Goal: Task Accomplishment & Management: Manage account settings

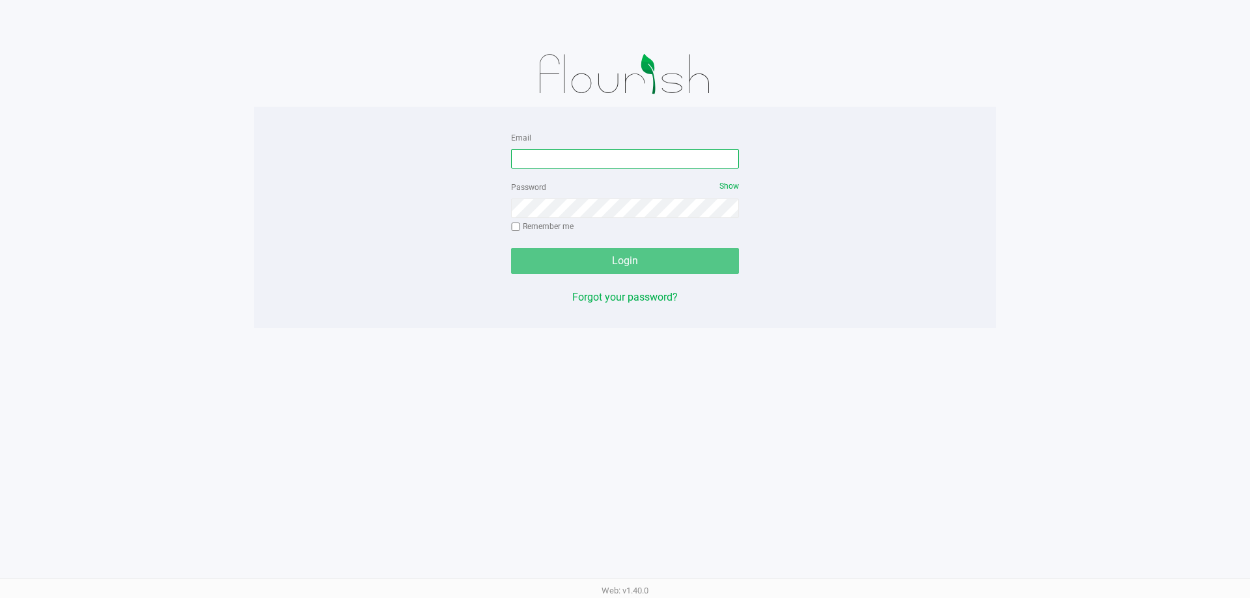
click at [577, 158] on input "Email" at bounding box center [625, 159] width 228 height 20
type input "[EMAIL_ADDRESS][DOMAIN_NAME]"
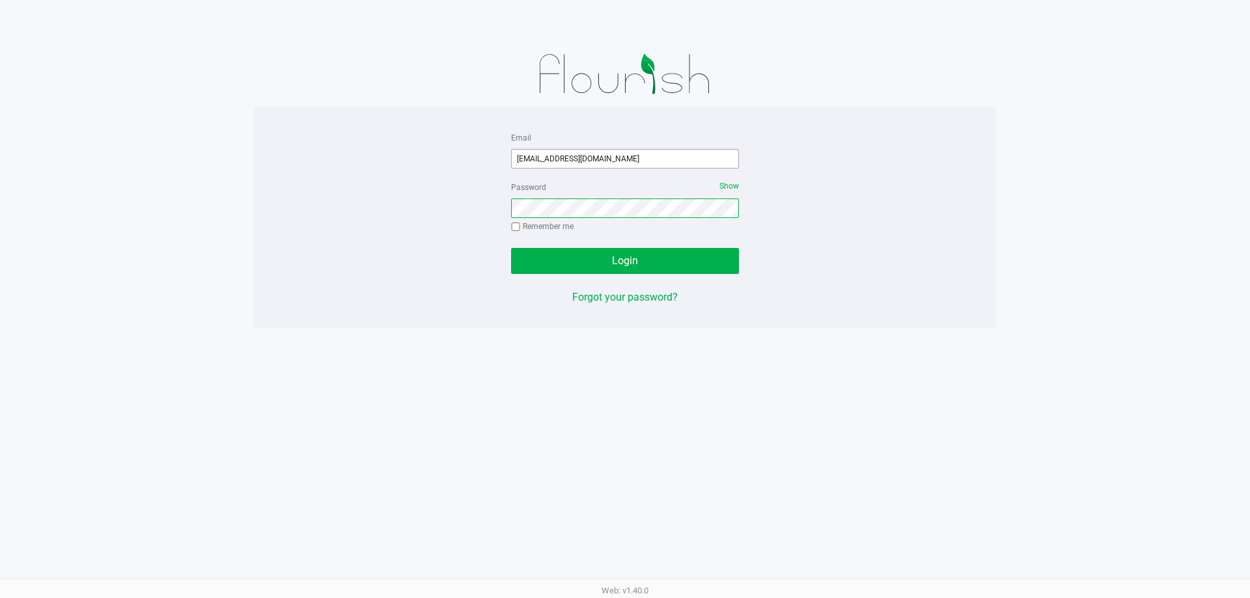
click at [511, 248] on button "Login" at bounding box center [625, 261] width 228 height 26
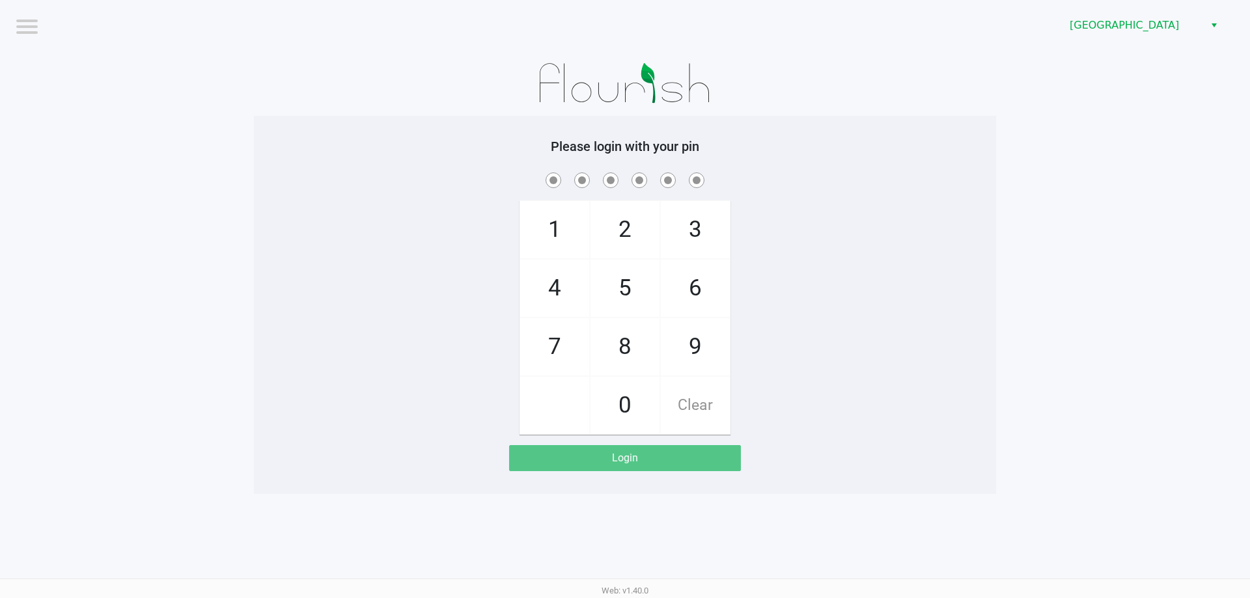
click at [177, 272] on app-pos-login-wrapper "Logout Lakeland WC Please login with your pin 1 4 7 2 5 8 0 3 6 9 Clear Login" at bounding box center [625, 247] width 1250 height 494
checkbox input "true"
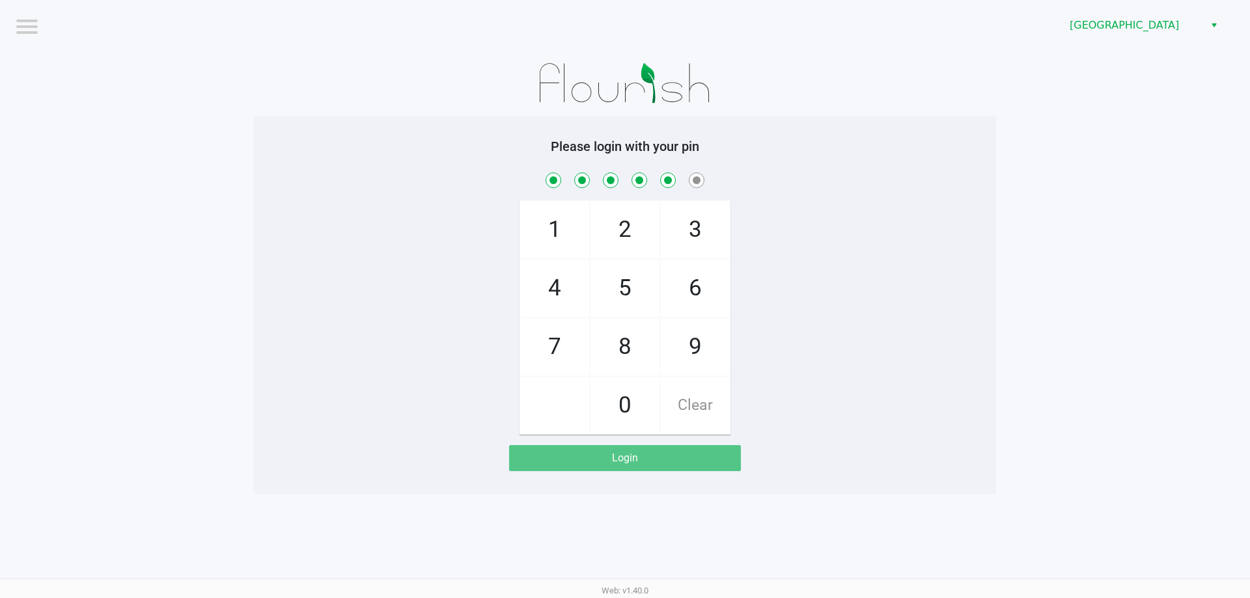
checkbox input "true"
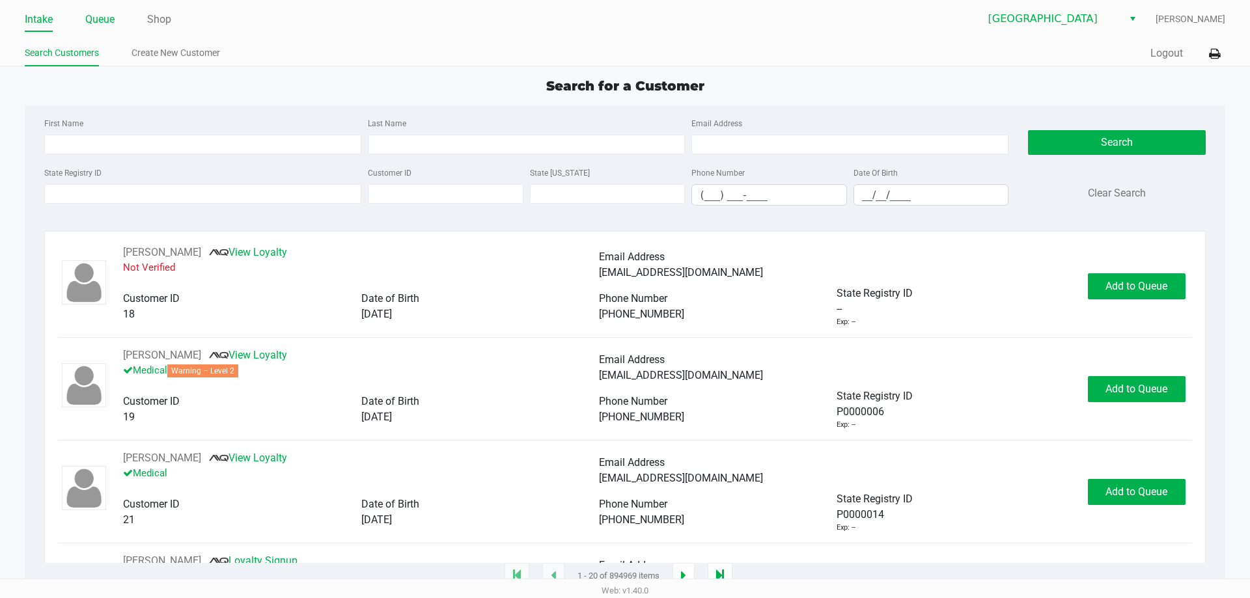
click at [104, 23] on link "Queue" at bounding box center [99, 19] width 29 height 18
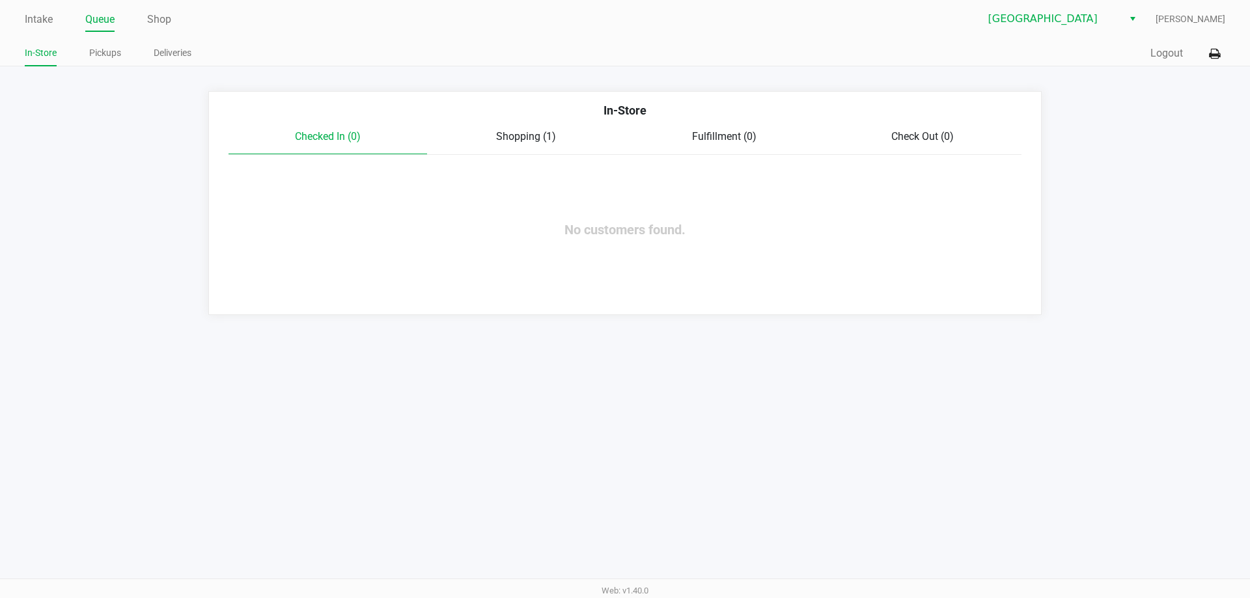
click at [109, 52] on link "Pickups" at bounding box center [105, 53] width 32 height 16
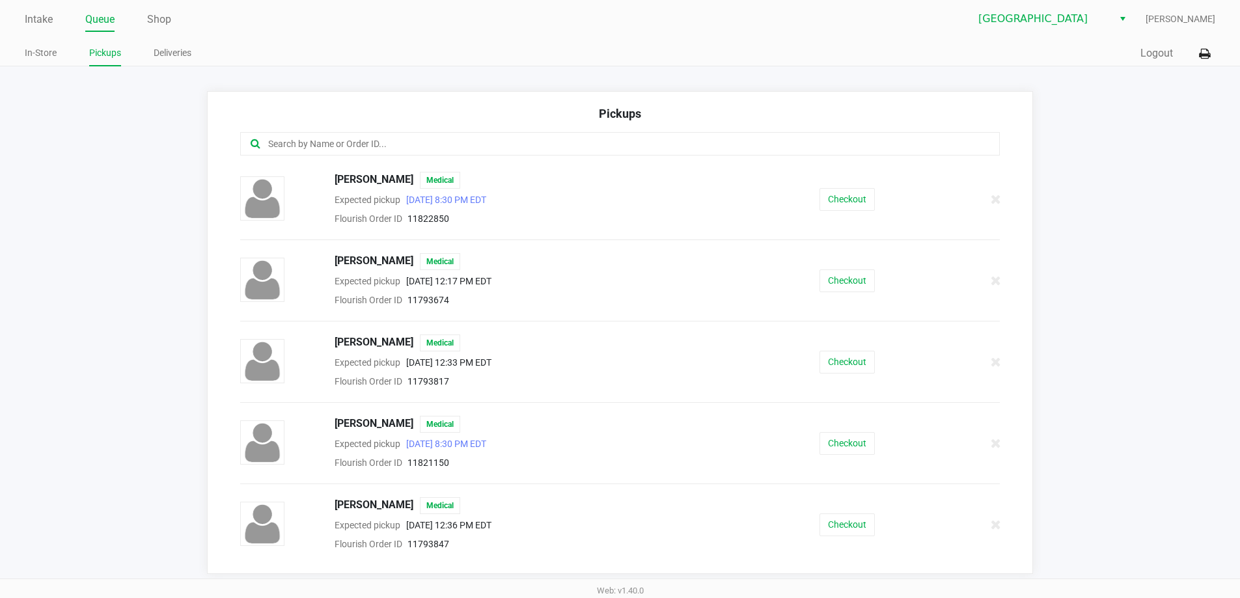
click at [410, 141] on input "text" at bounding box center [599, 144] width 665 height 15
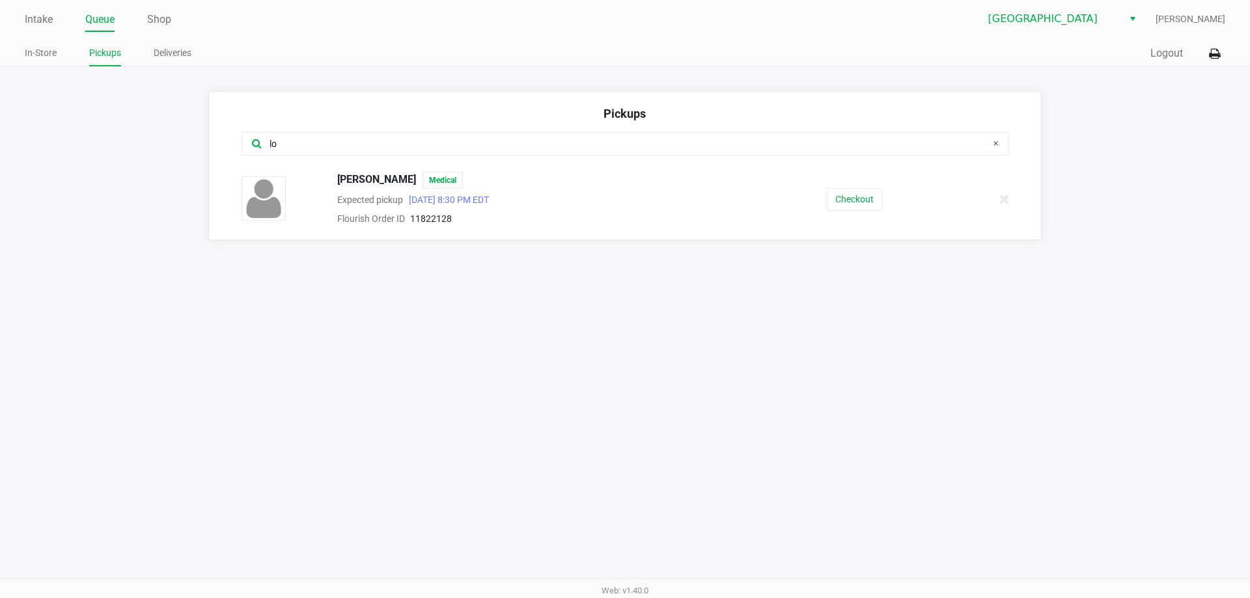
type input "l"
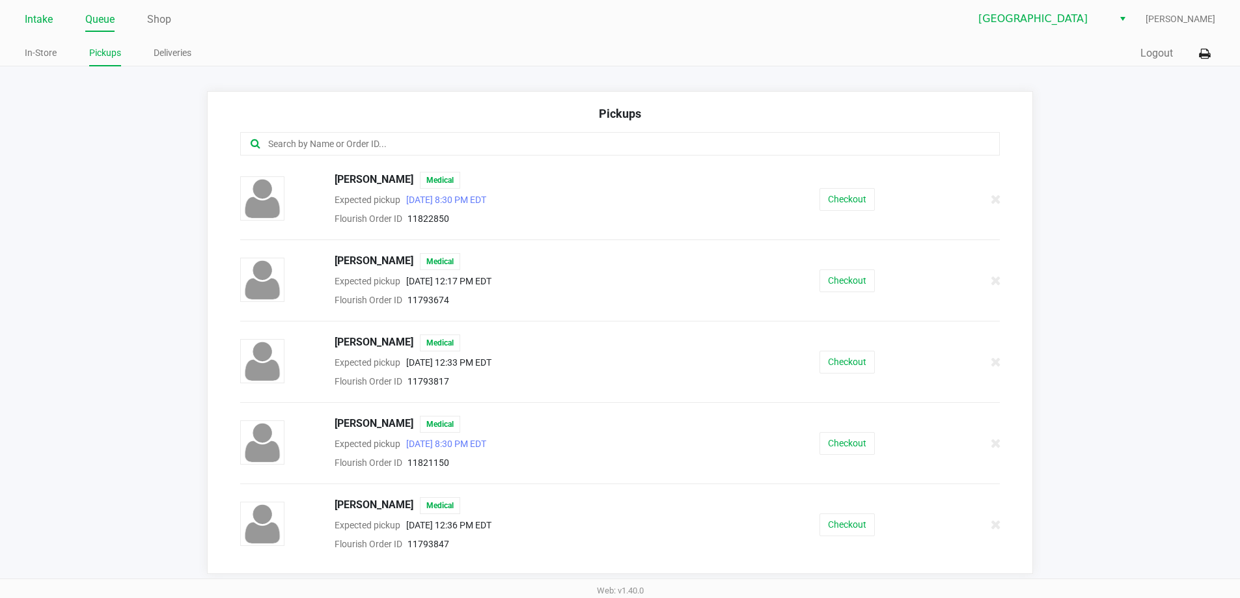
click at [46, 17] on link "Intake" at bounding box center [39, 19] width 28 height 18
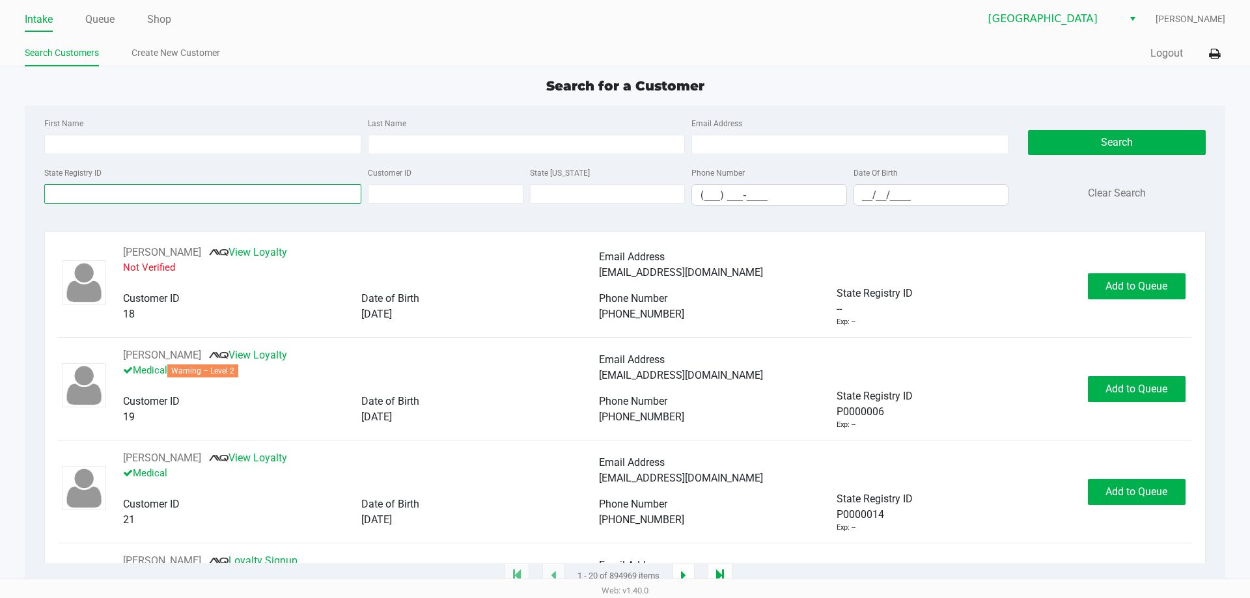
click at [274, 199] on input "State Registry ID" at bounding box center [202, 194] width 317 height 20
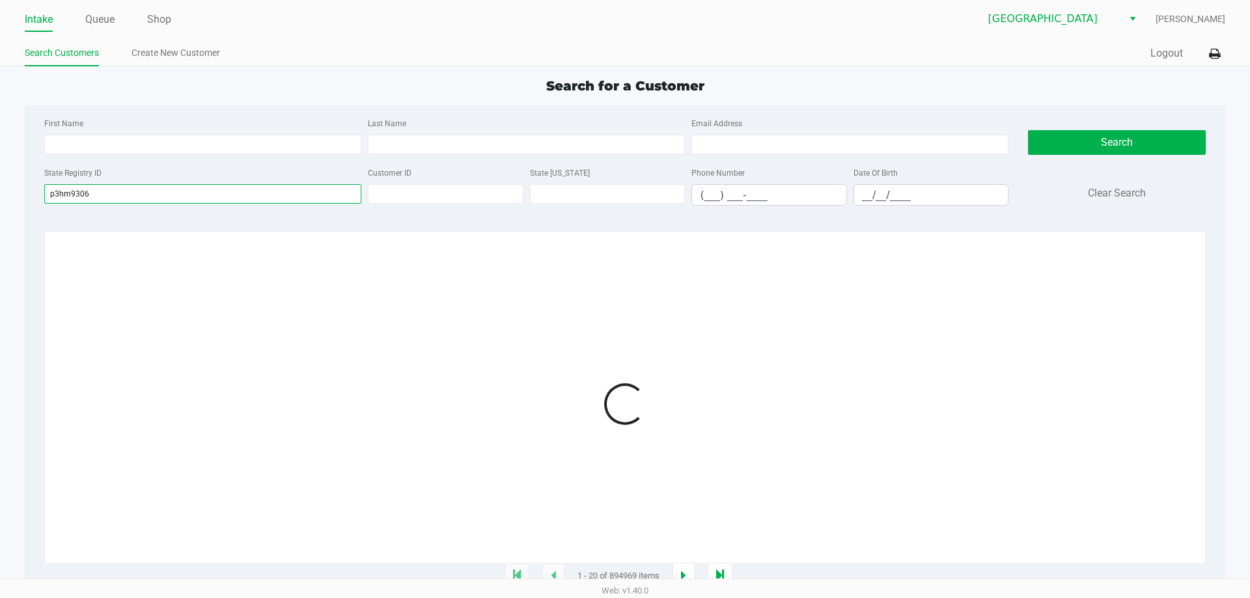
type input "p3hm9306"
click at [360, 326] on div at bounding box center [625, 404] width 1134 height 318
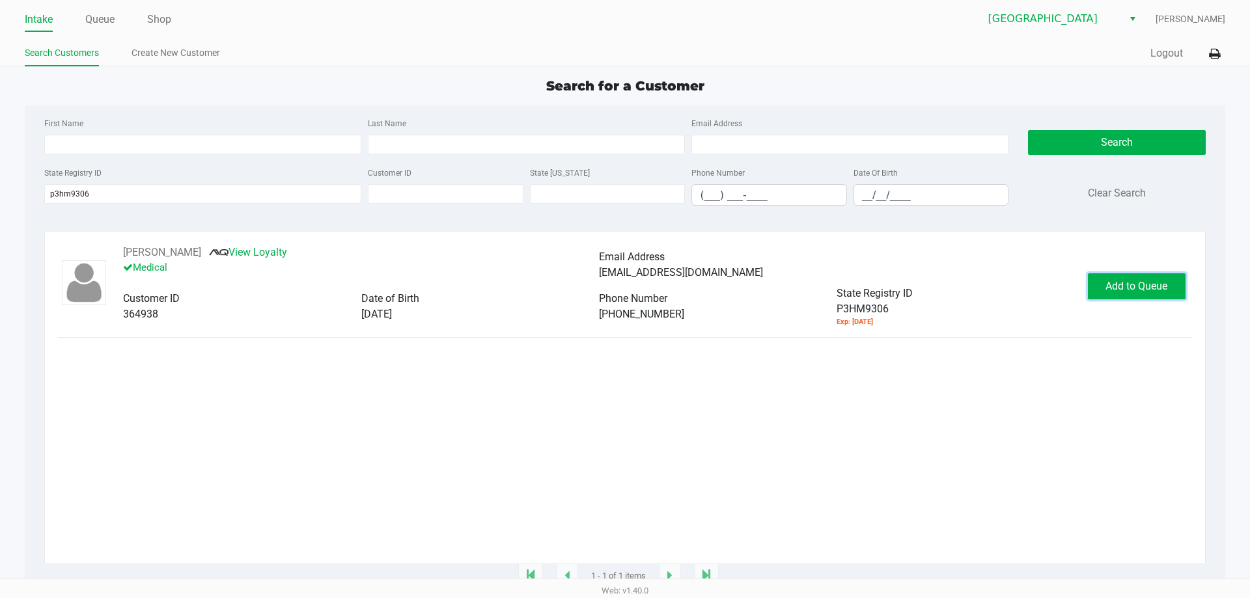
click at [1100, 281] on button "Add to Queue" at bounding box center [1137, 286] width 98 height 26
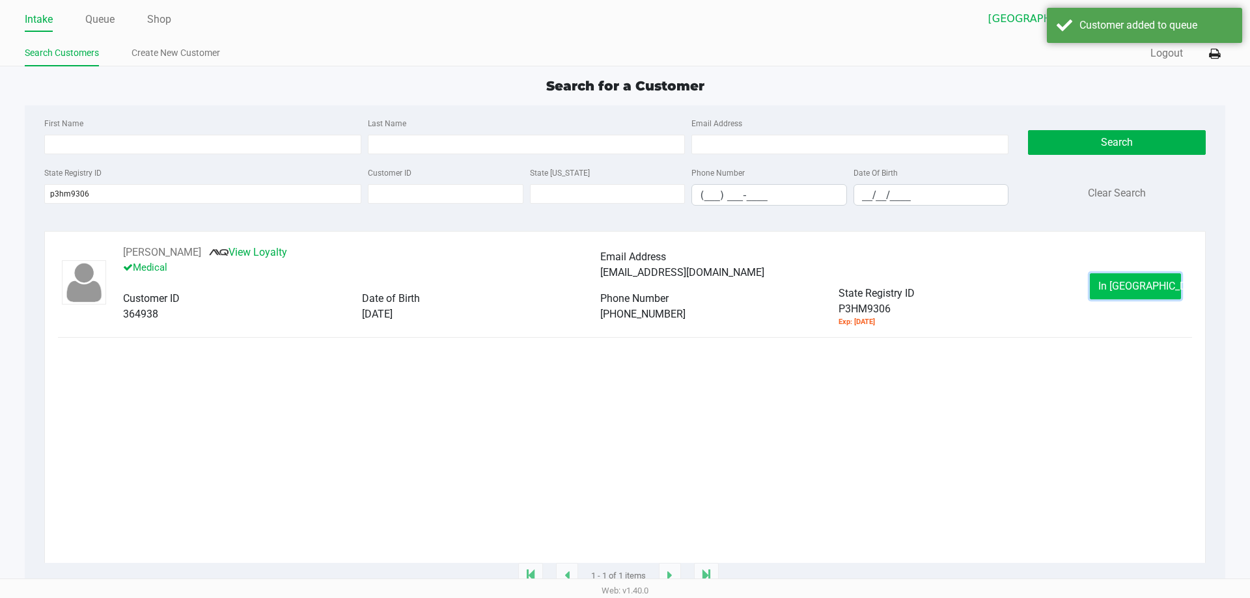
click at [1134, 287] on span "In [GEOGRAPHIC_DATA]" at bounding box center [1152, 286] width 109 height 12
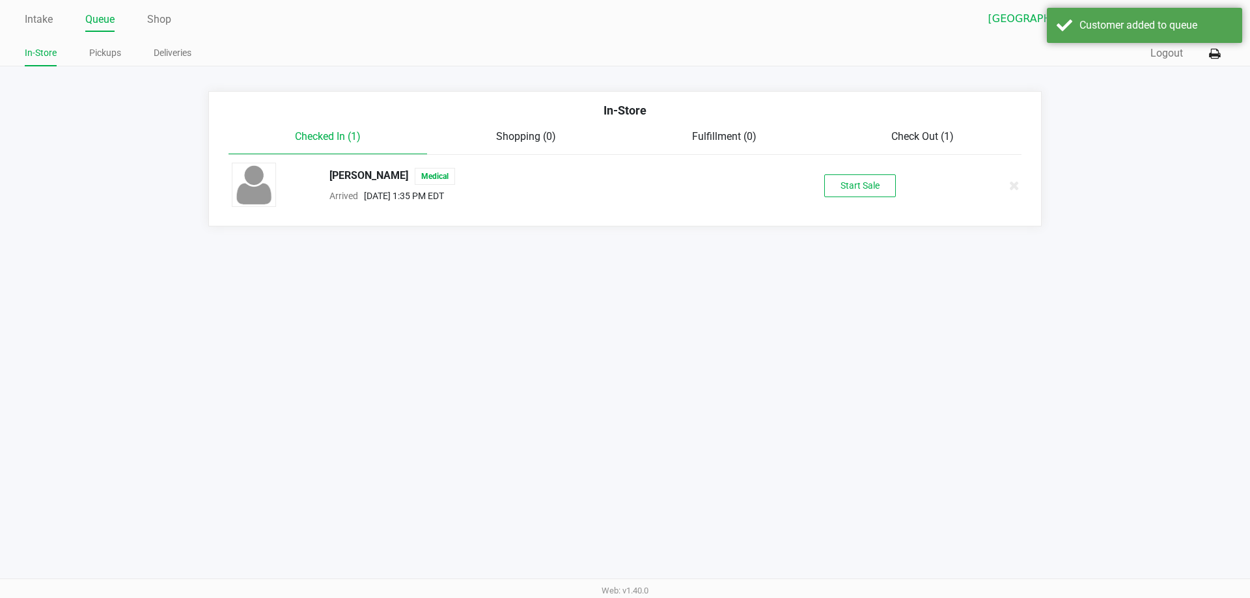
click at [877, 207] on div "[PERSON_NAME] Medical Arrived [DATE] 1:35 PM EDT Start Sale" at bounding box center [625, 186] width 806 height 46
click at [870, 197] on button "Start Sale" at bounding box center [860, 186] width 72 height 23
click at [531, 489] on div "Intake Queue Shop Lakeland WC [PERSON_NAME] In-Store Pickups Deliveries Quick S…" at bounding box center [625, 299] width 1250 height 598
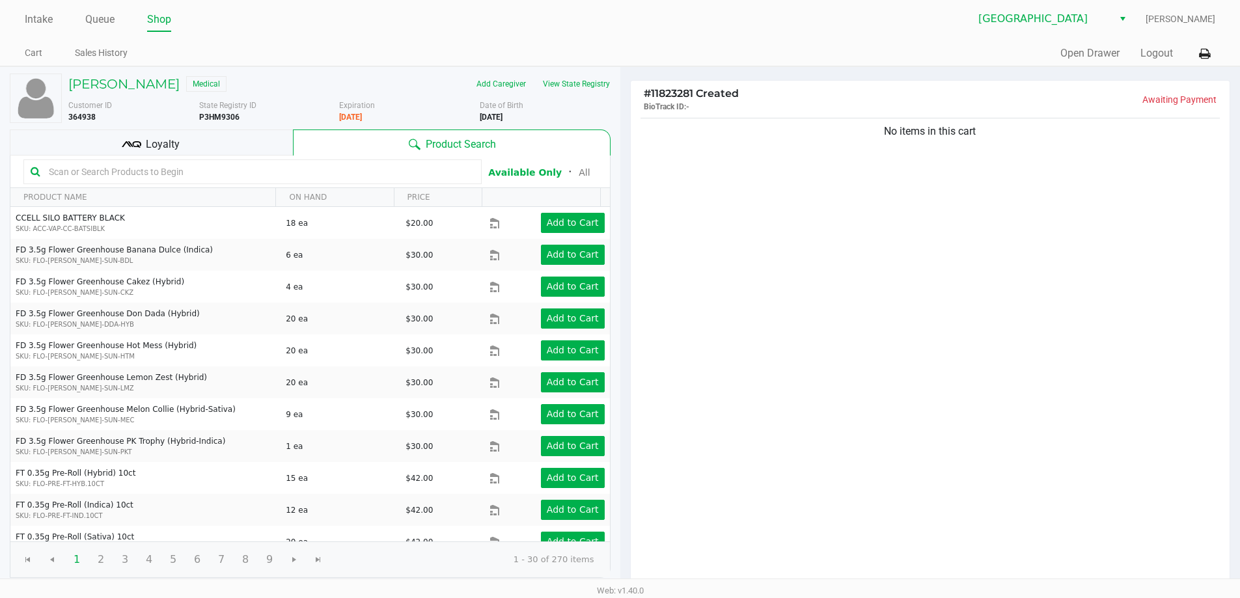
click at [165, 92] on div "[PERSON_NAME] Medical" at bounding box center [199, 84] width 281 height 21
click at [161, 89] on h5 "[PERSON_NAME]" at bounding box center [123, 84] width 111 height 16
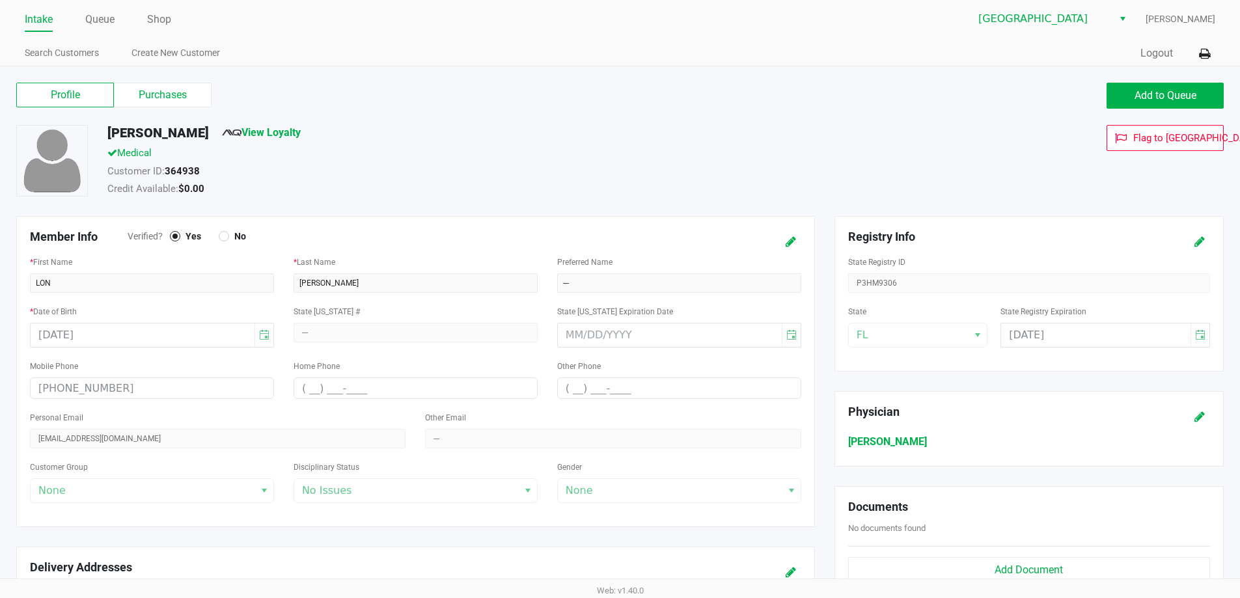
click at [160, 91] on label "Purchases" at bounding box center [163, 95] width 98 height 25
click at [0, 0] on 1 "Purchases" at bounding box center [0, 0] width 0 height 0
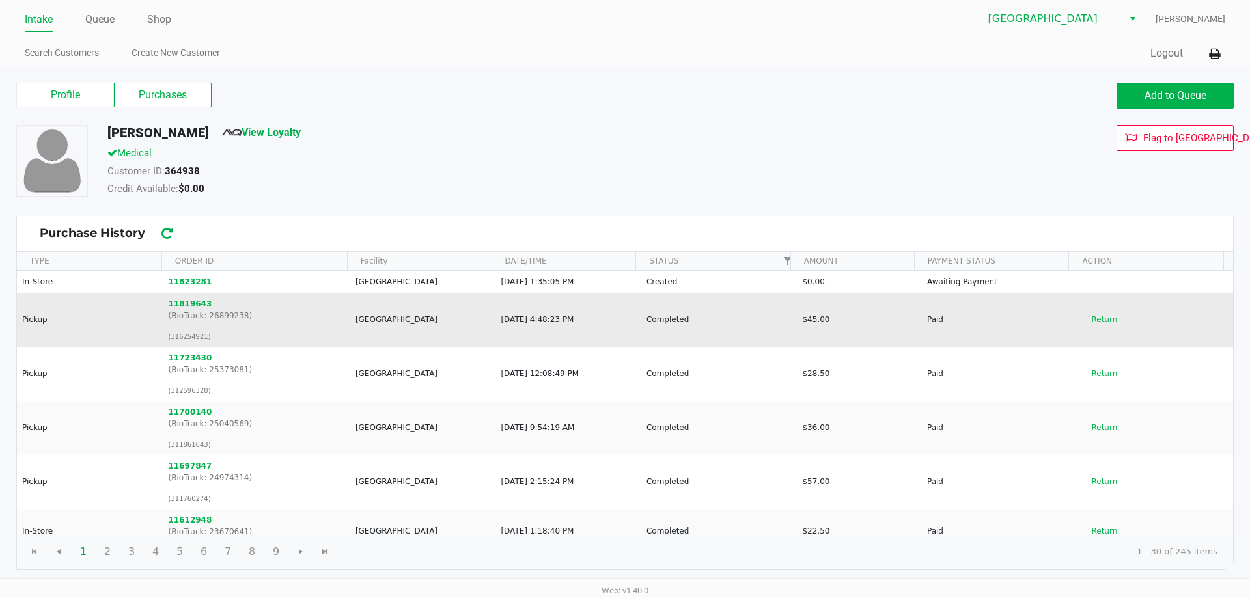
click at [1087, 312] on button "Return" at bounding box center [1104, 319] width 43 height 21
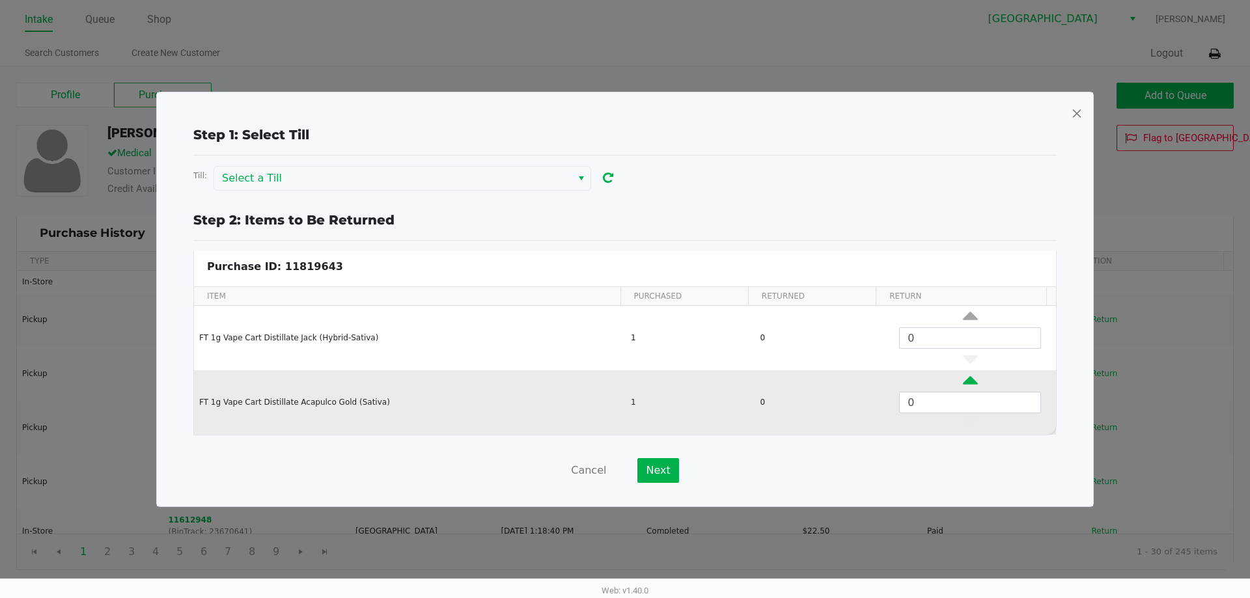
click at [968, 377] on icon "Data table" at bounding box center [970, 384] width 15 height 16
type input "1"
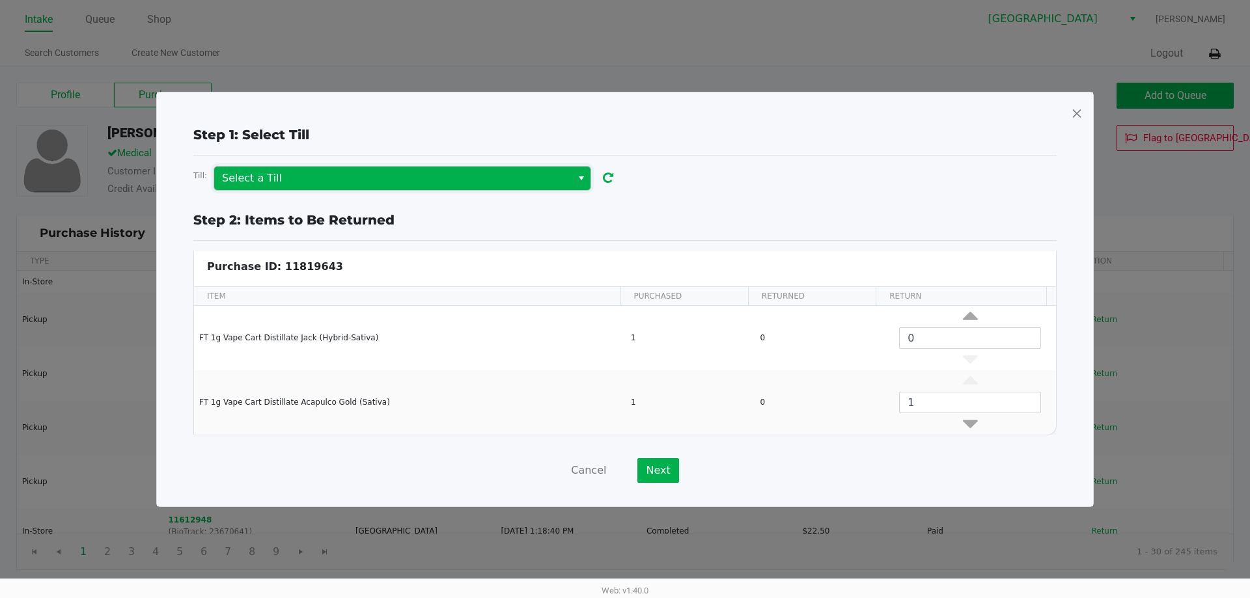
click at [473, 171] on span "Select a Till" at bounding box center [393, 179] width 342 height 16
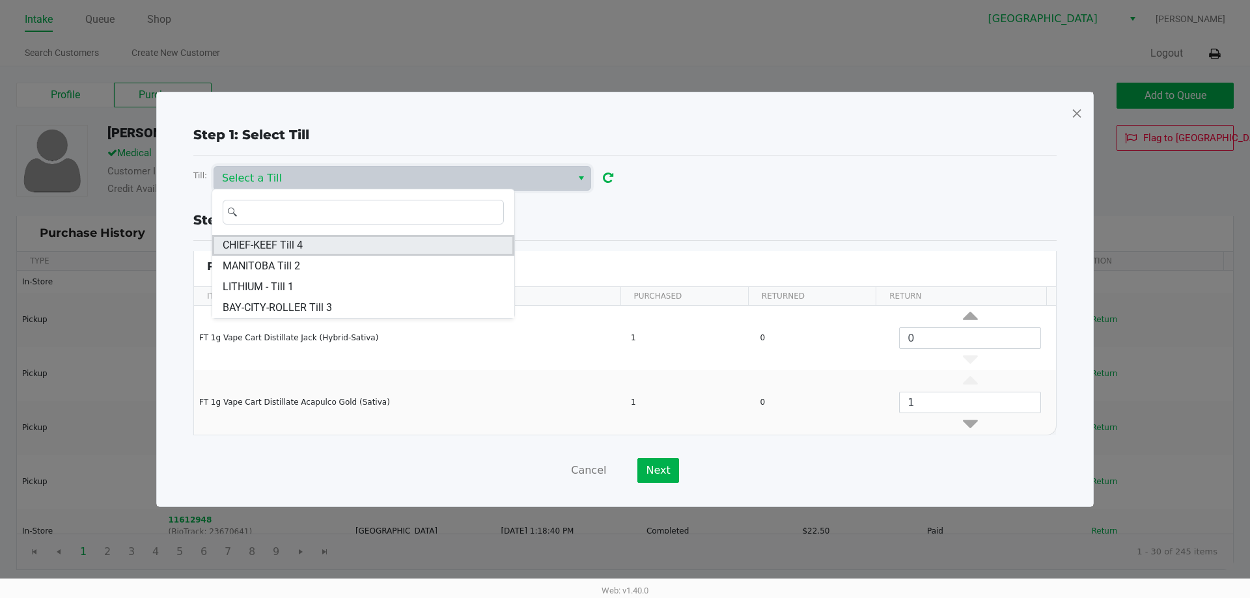
click at [299, 245] on span "CHIEF-KEEF Till 4" at bounding box center [263, 246] width 80 height 16
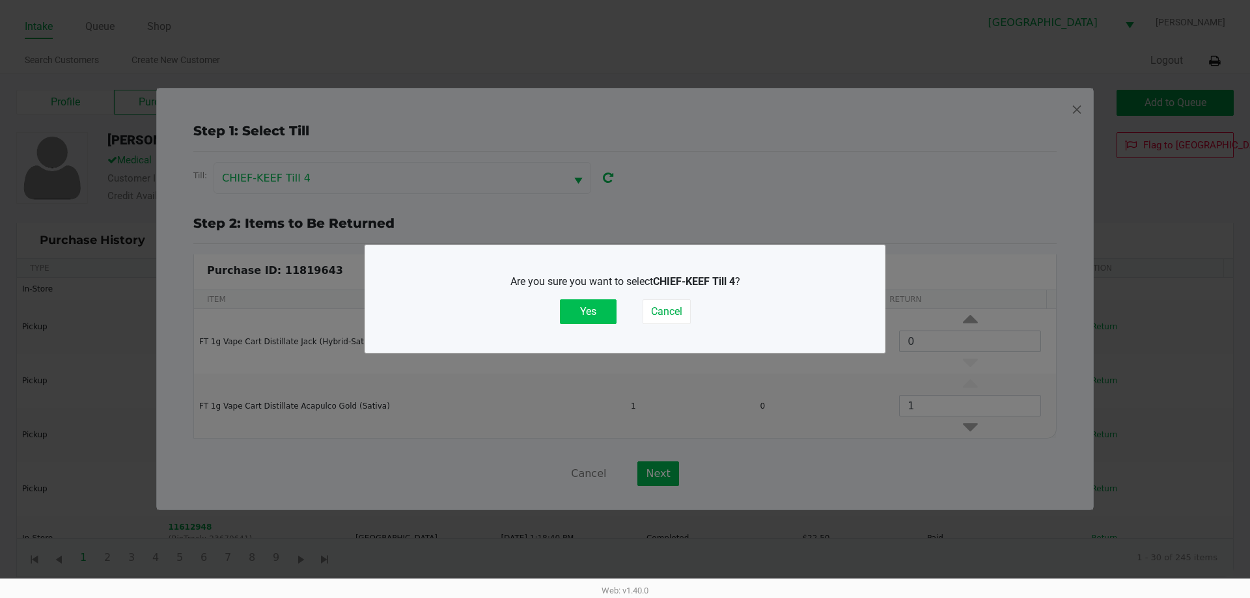
click at [584, 303] on button "Yes" at bounding box center [588, 312] width 57 height 25
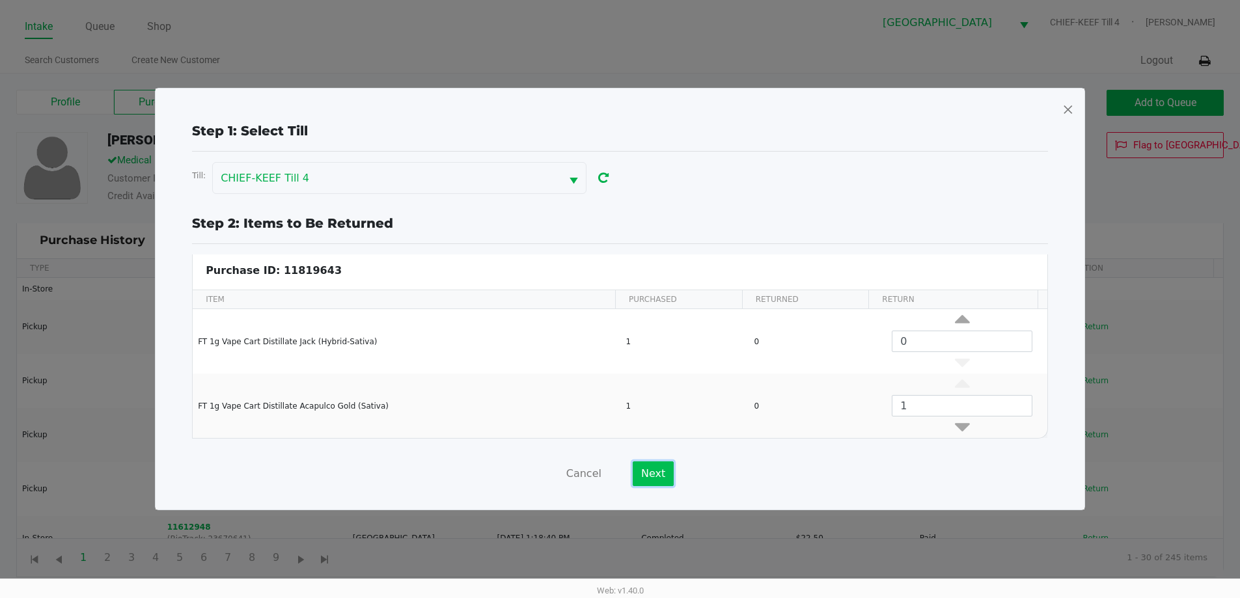
click at [639, 471] on button "Next" at bounding box center [653, 474] width 41 height 25
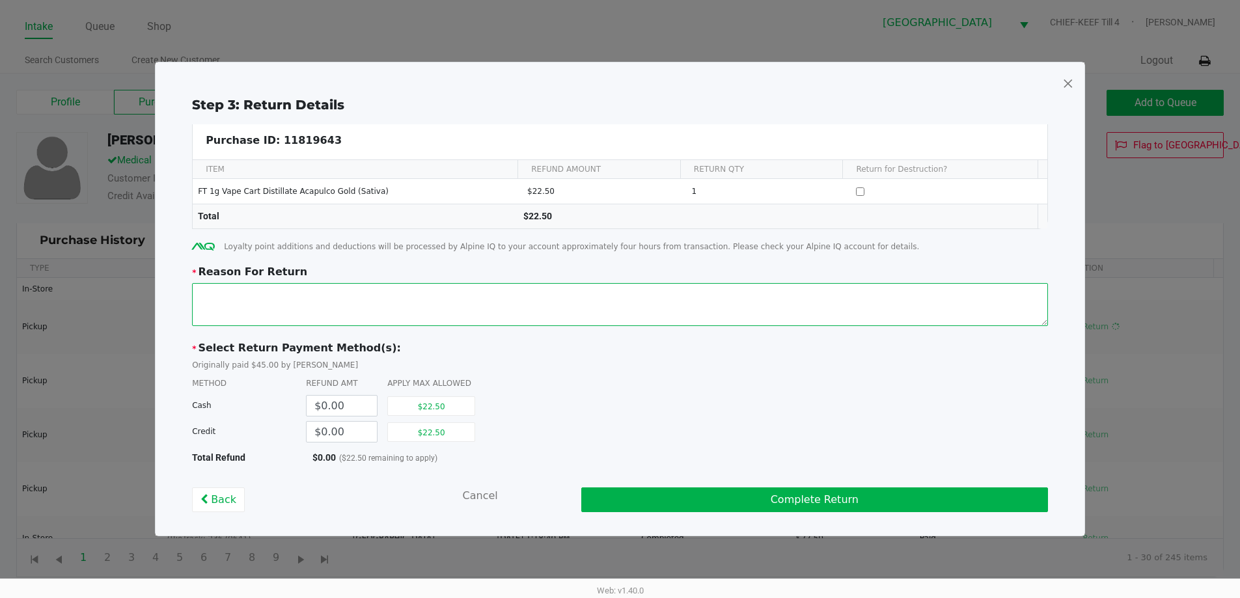
click at [379, 296] on textarea at bounding box center [620, 304] width 856 height 43
type textarea "FLASHING ON TOP OF BATTERY - CREDIT ISSUED REPLACMENT GIVEN"
click at [460, 438] on button "$22.50" at bounding box center [431, 433] width 88 height 20
type input "$22.50"
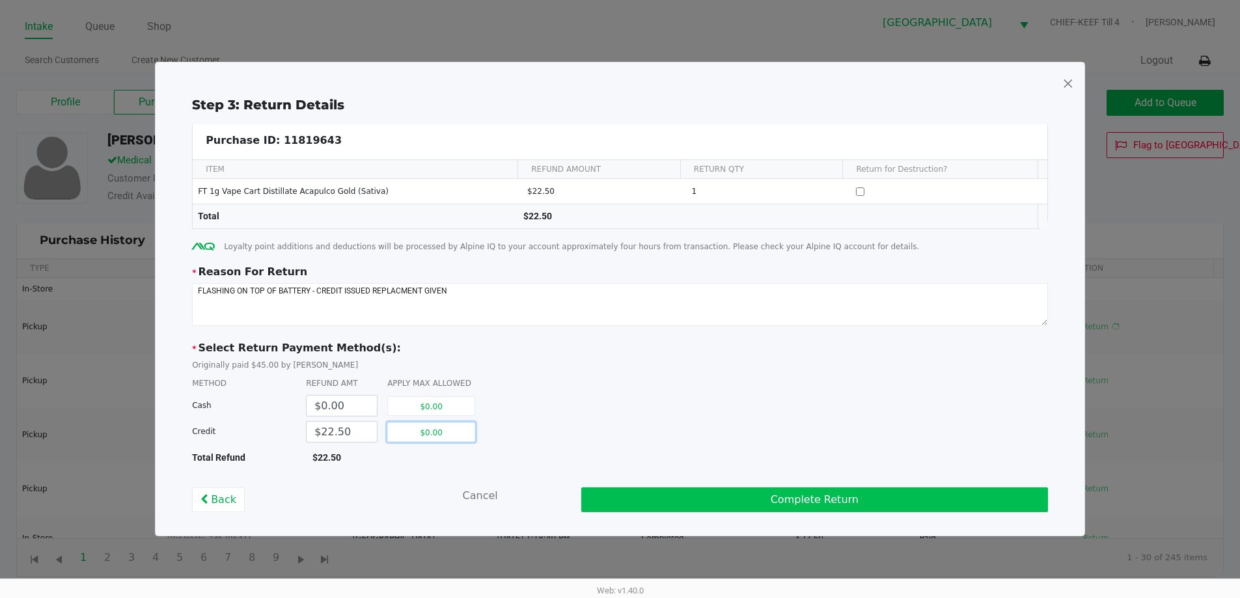
click at [656, 488] on button "Complete Return" at bounding box center [814, 500] width 467 height 25
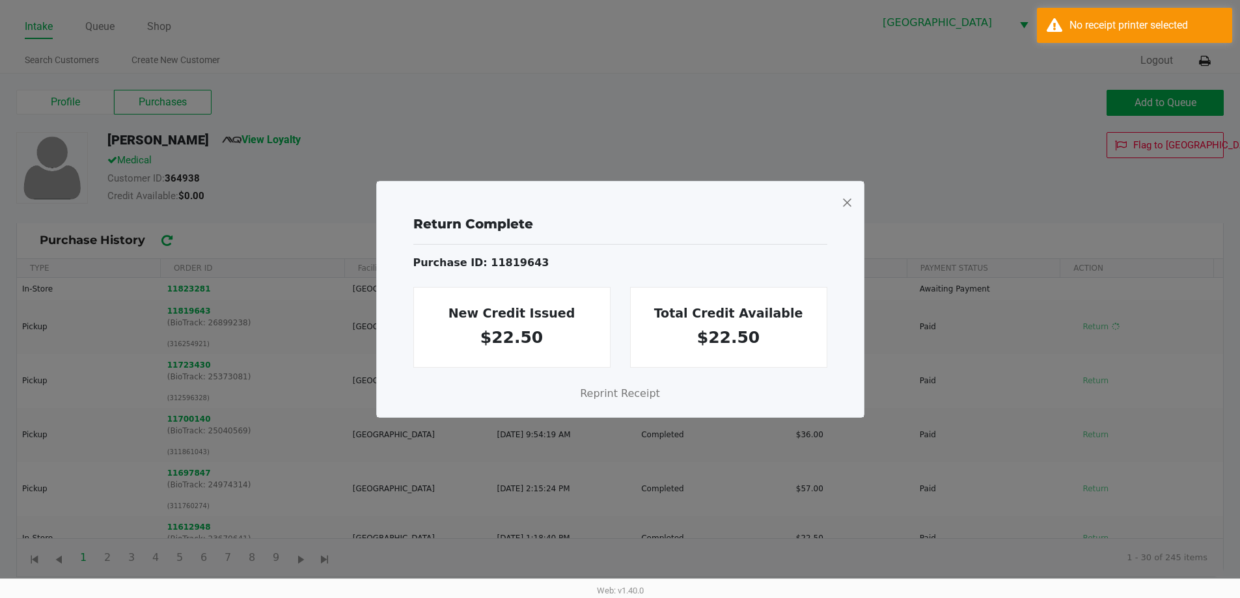
click at [844, 216] on div "Return Complete Purchase ID: 11819643 New Credit Issued $22.50 Total Credit Ava…" at bounding box center [620, 310] width 466 height 193
click at [843, 210] on div at bounding box center [620, 203] width 466 height 22
click at [843, 209] on span at bounding box center [847, 202] width 12 height 21
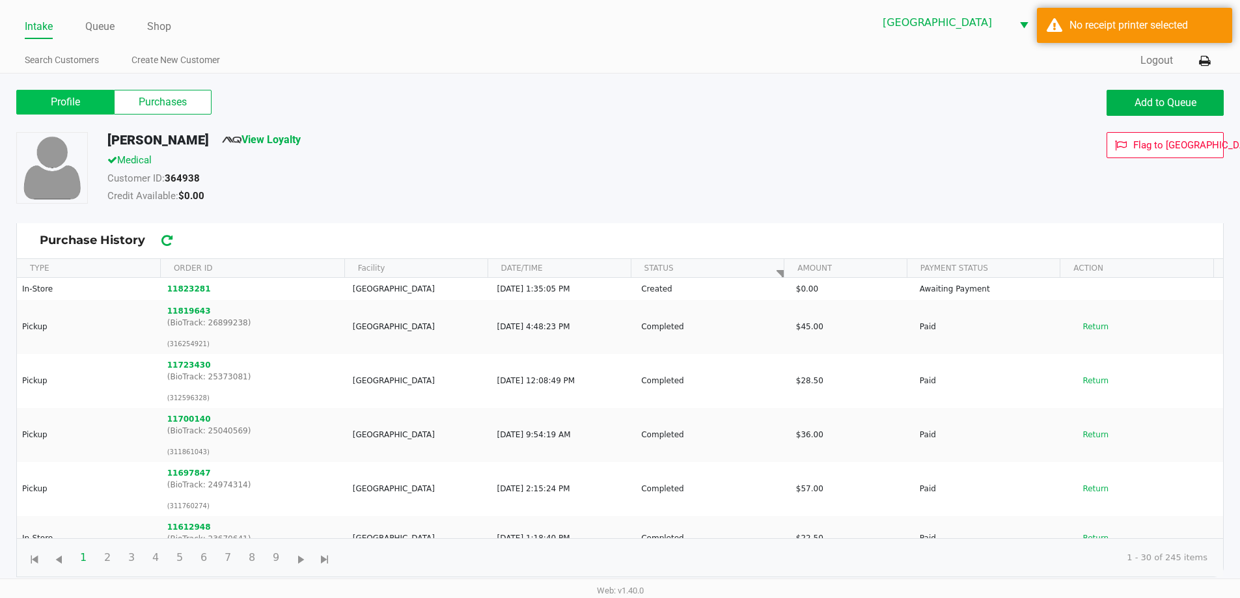
click at [81, 104] on label "Profile" at bounding box center [65, 102] width 98 height 25
click at [0, 0] on 0 "Profile" at bounding box center [0, 0] width 0 height 0
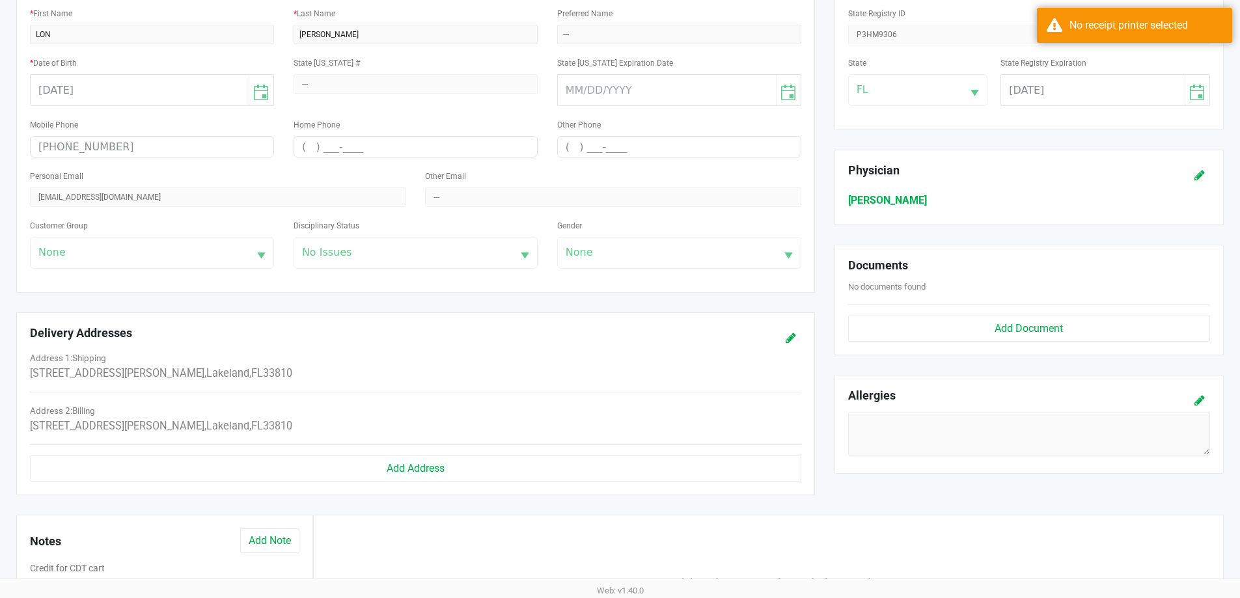
scroll to position [260, 0]
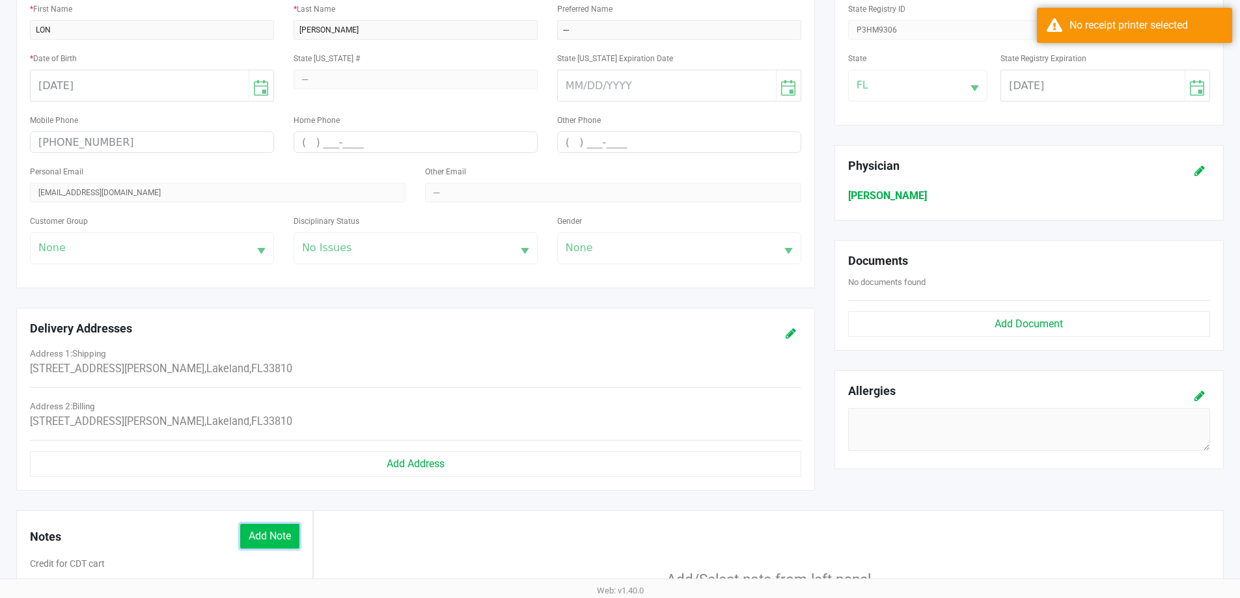
click at [271, 535] on button "Add Note" at bounding box center [269, 536] width 59 height 25
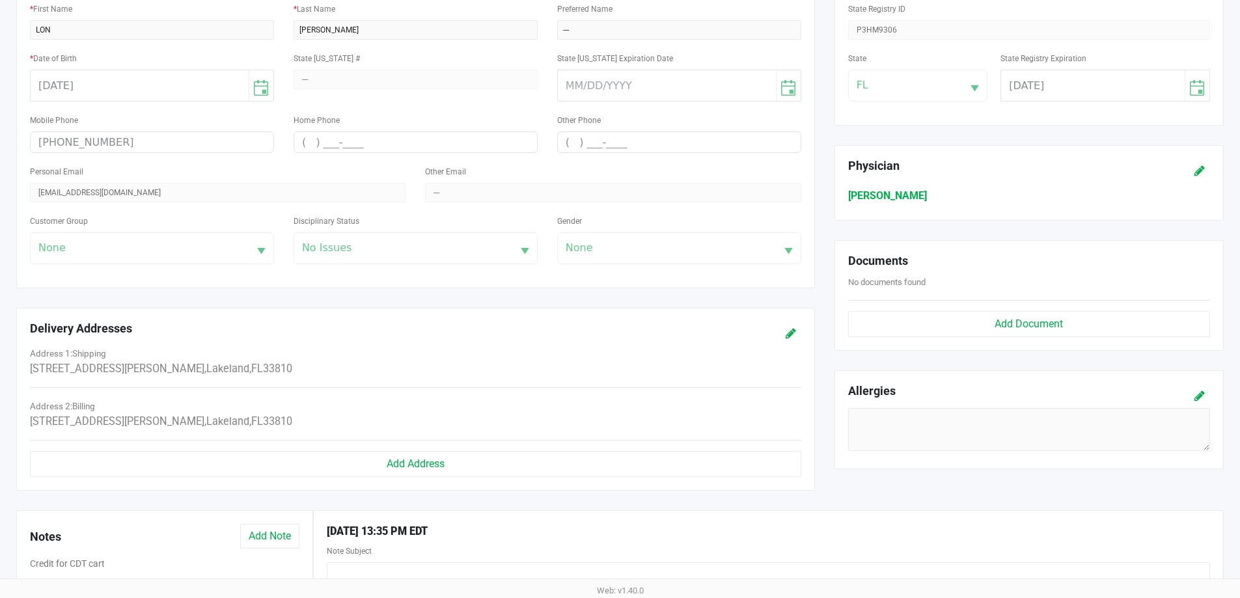
click at [455, 562] on div "Note Subject" at bounding box center [769, 562] width 884 height 39
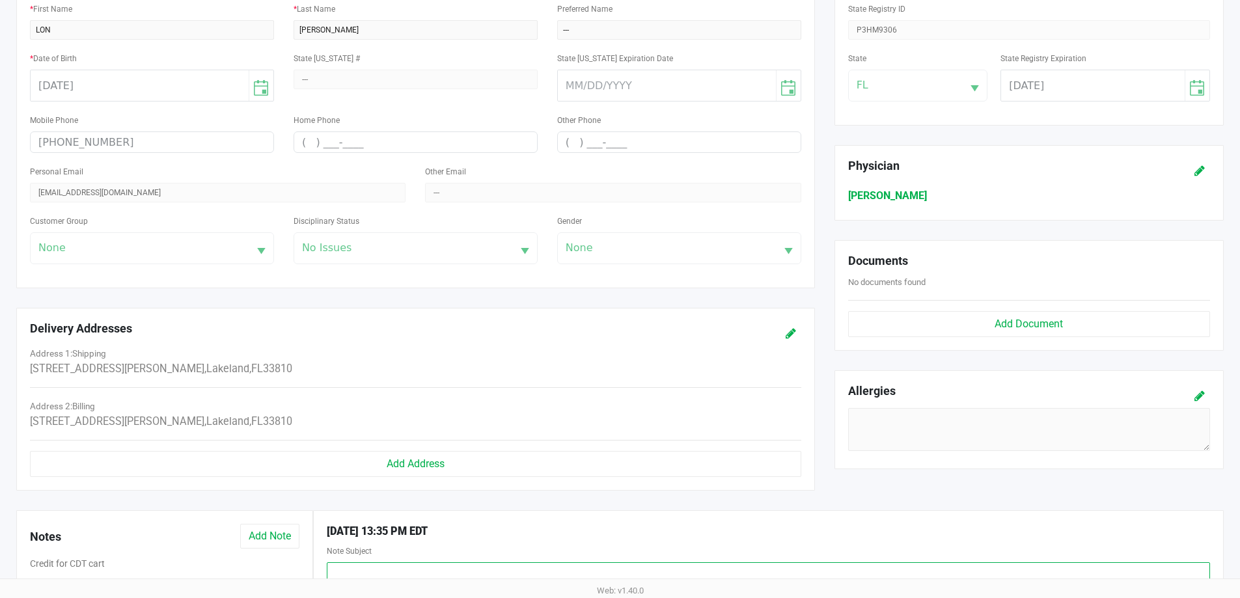
click at [452, 573] on input "text" at bounding box center [769, 573] width 884 height 20
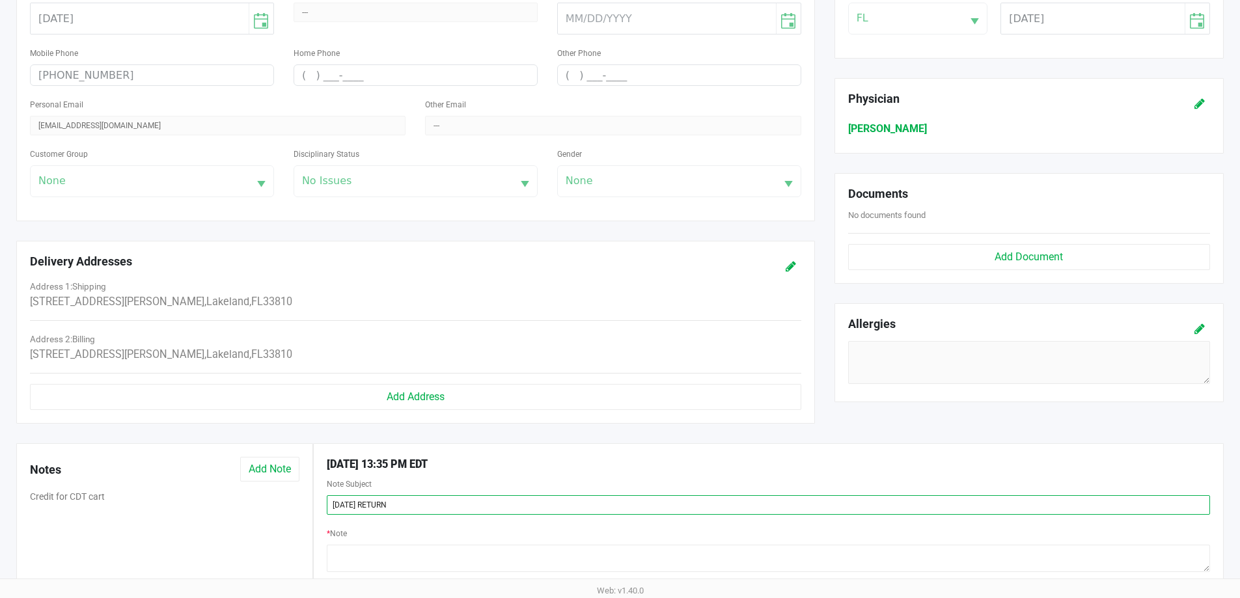
scroll to position [429, 0]
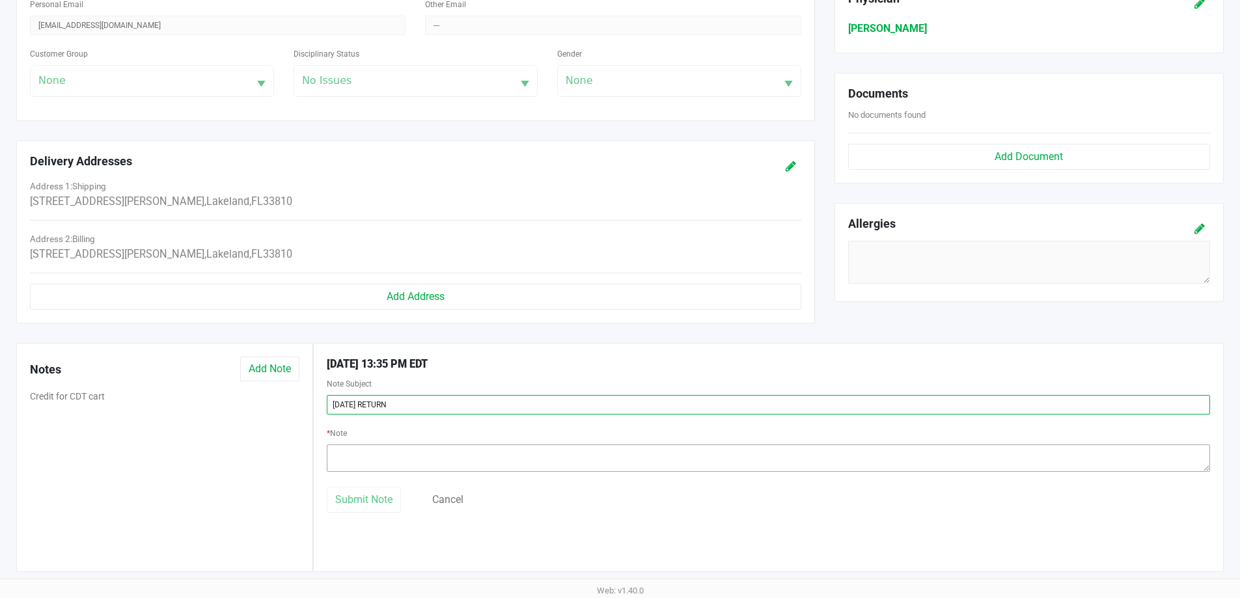
type input "[DATE] RETURN"
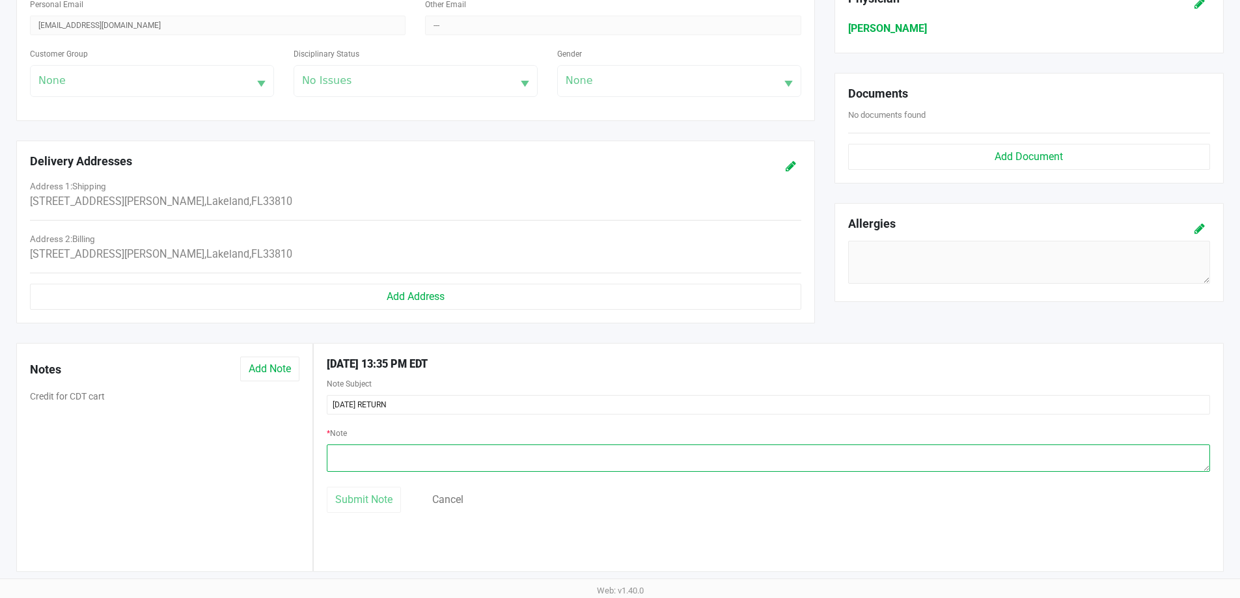
click at [406, 449] on textarea at bounding box center [769, 458] width 884 height 27
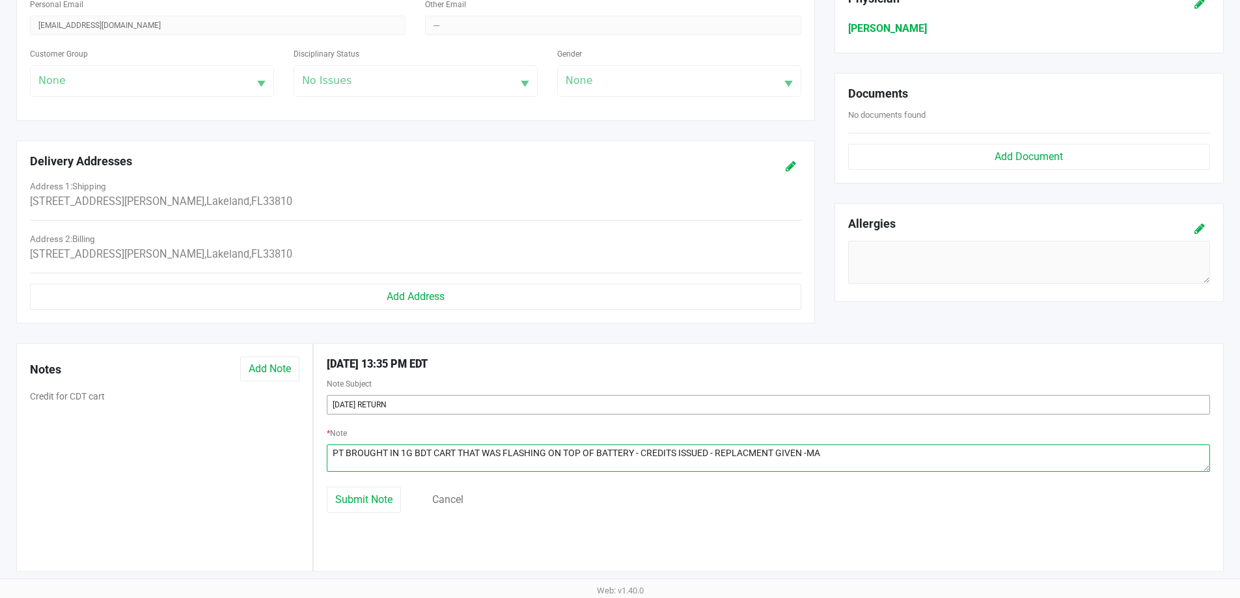
type textarea "PT BROUGHT IN 1G BDT CART THAT WAS FLASHING ON TOP OF BATTERY - CREDITS ISSUED …"
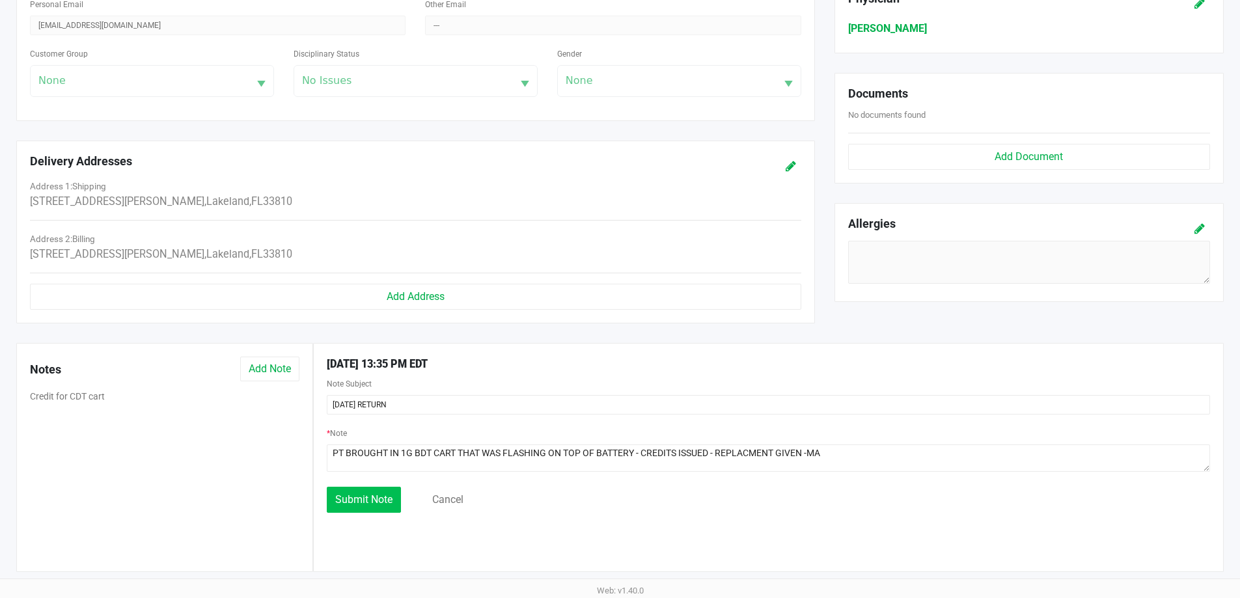
click at [376, 504] on span "Submit Note" at bounding box center [363, 500] width 57 height 12
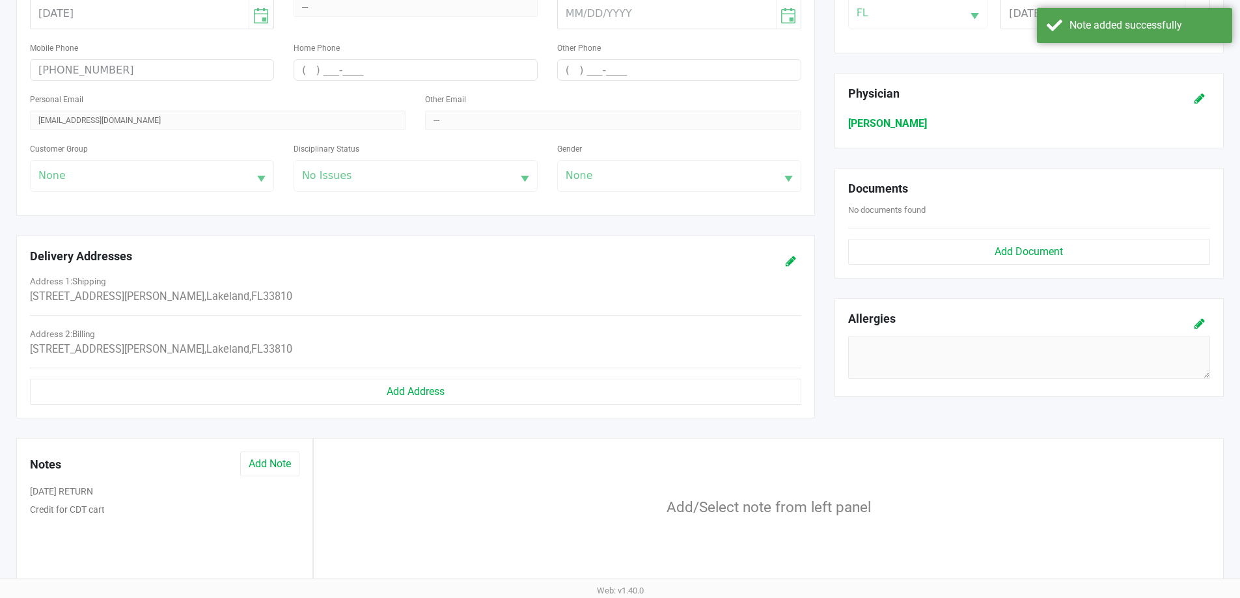
scroll to position [169, 0]
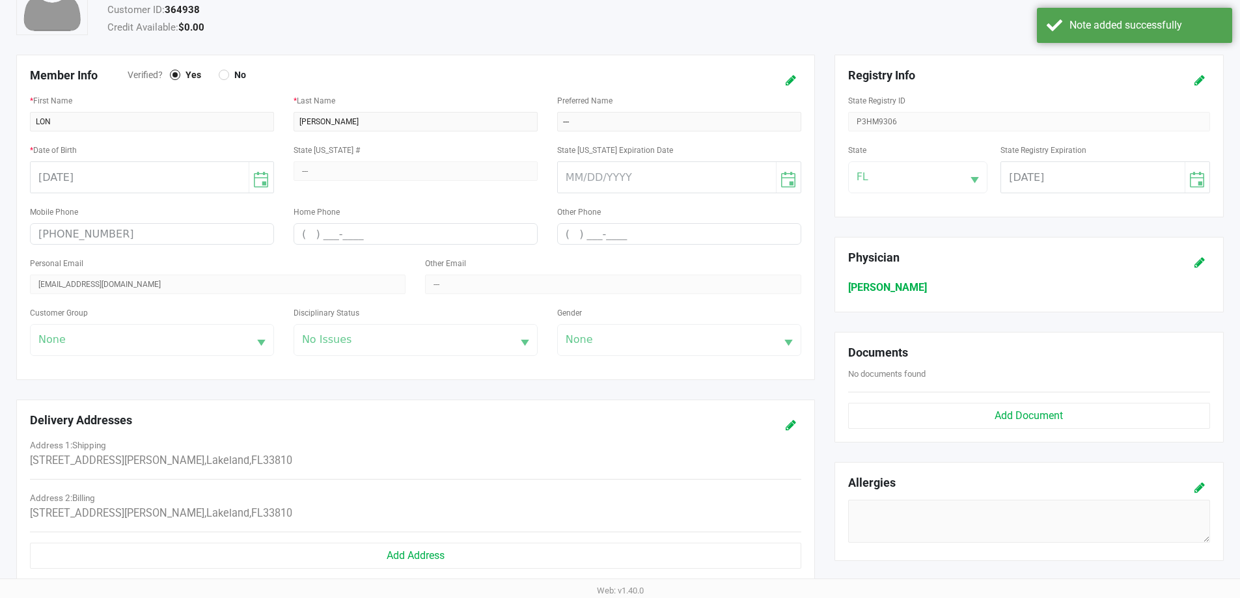
drag, startPoint x: 694, startPoint y: 271, endPoint x: 804, endPoint y: 183, distance: 140.3
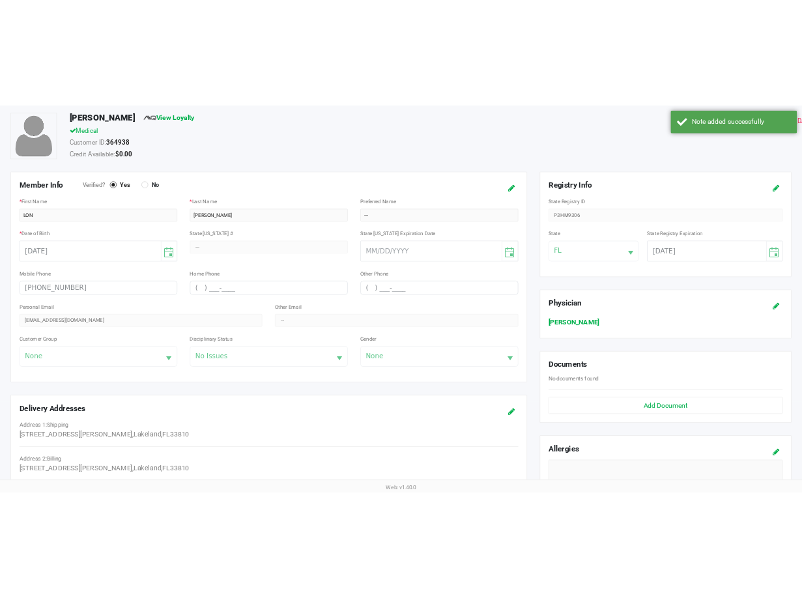
scroll to position [0, 0]
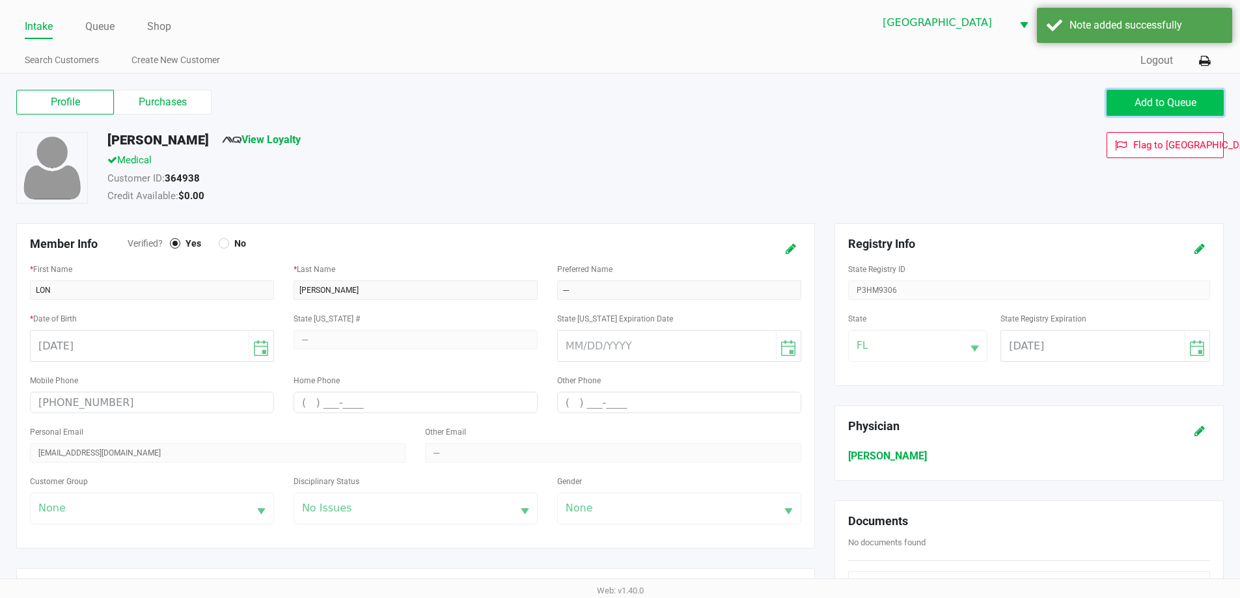
click at [1177, 113] on button "Add to Queue" at bounding box center [1165, 103] width 117 height 26
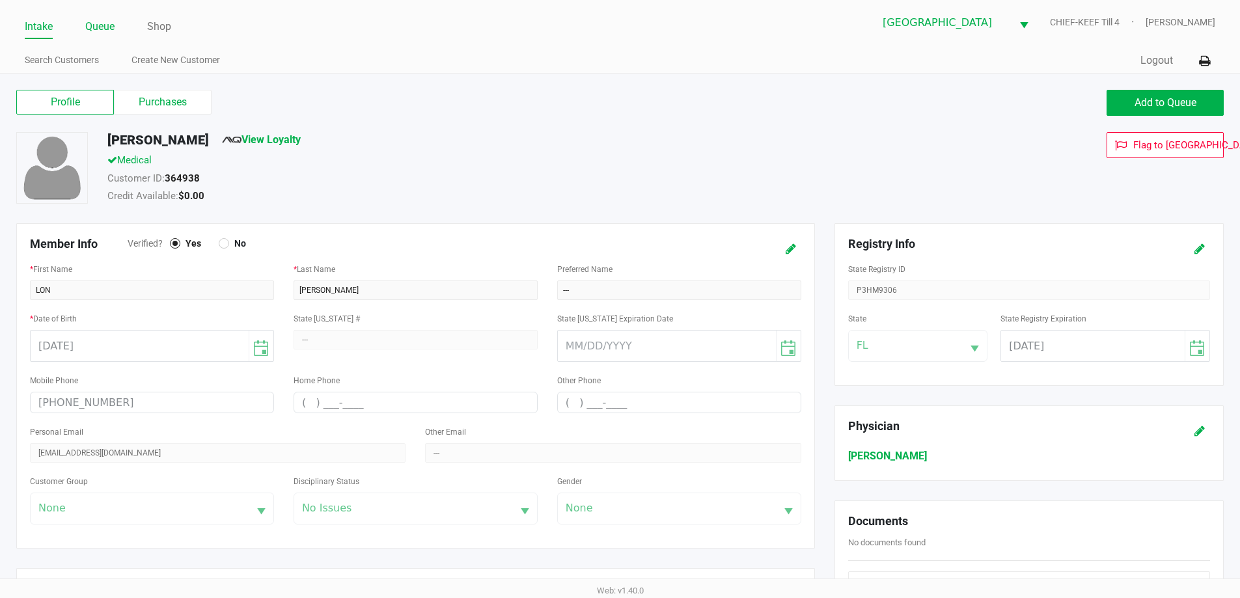
click at [92, 25] on link "Queue" at bounding box center [99, 27] width 29 height 18
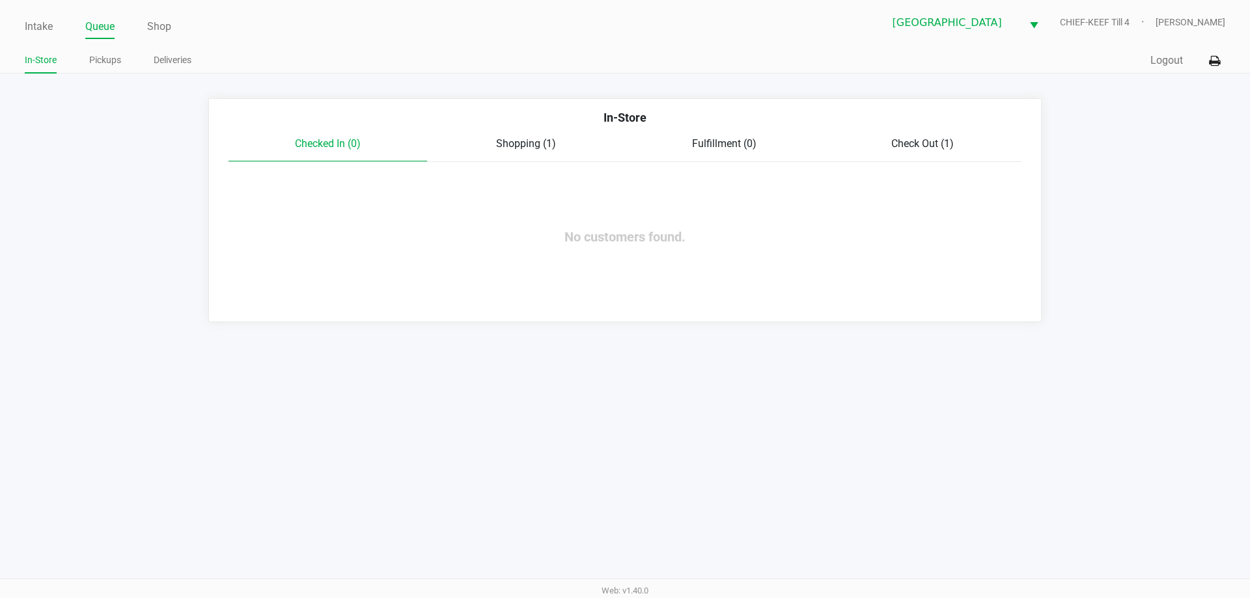
click at [524, 164] on div "In-Store Checked In (0) Shopping (1) Fulfillment (0) Check Out (1) No customers…" at bounding box center [624, 210] width 833 height 224
click at [522, 154] on div "Checked In (0) Shopping (1) Fulfillment (0) Check Out (1)" at bounding box center [625, 149] width 793 height 26
click at [520, 148] on span "Shopping (1)" at bounding box center [526, 143] width 60 height 12
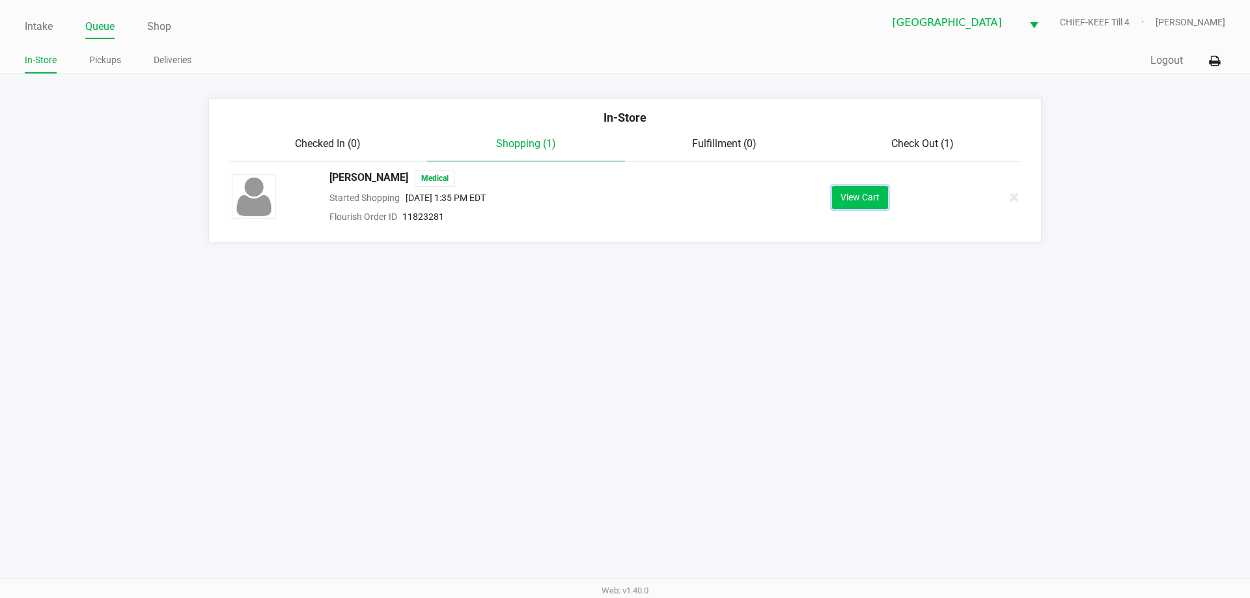
click at [880, 195] on button "View Cart" at bounding box center [860, 197] width 56 height 23
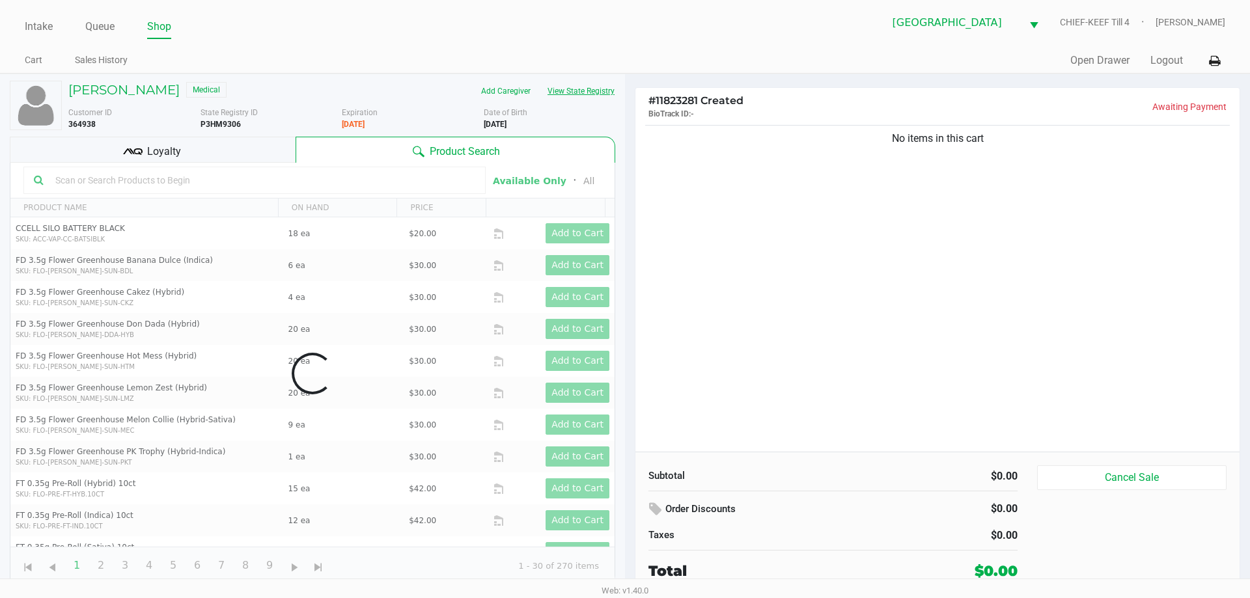
click at [580, 94] on button "View State Registry" at bounding box center [577, 91] width 76 height 21
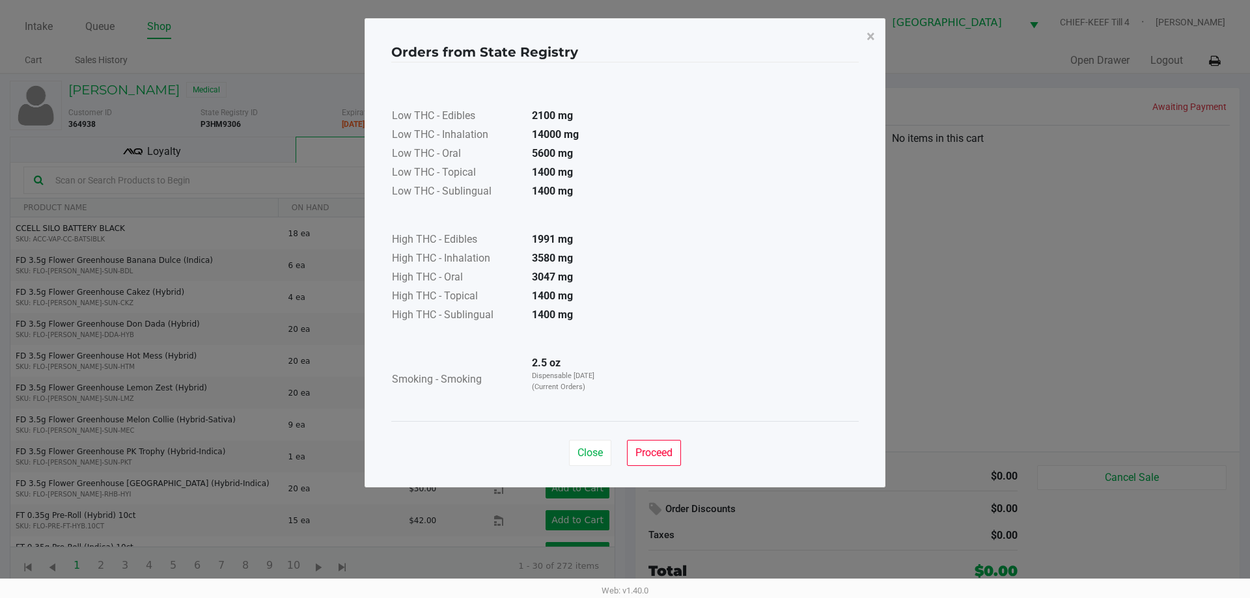
click at [592, 466] on div "Close Proceed" at bounding box center [625, 447] width 468 height 53
click at [590, 462] on button "Close" at bounding box center [590, 453] width 42 height 26
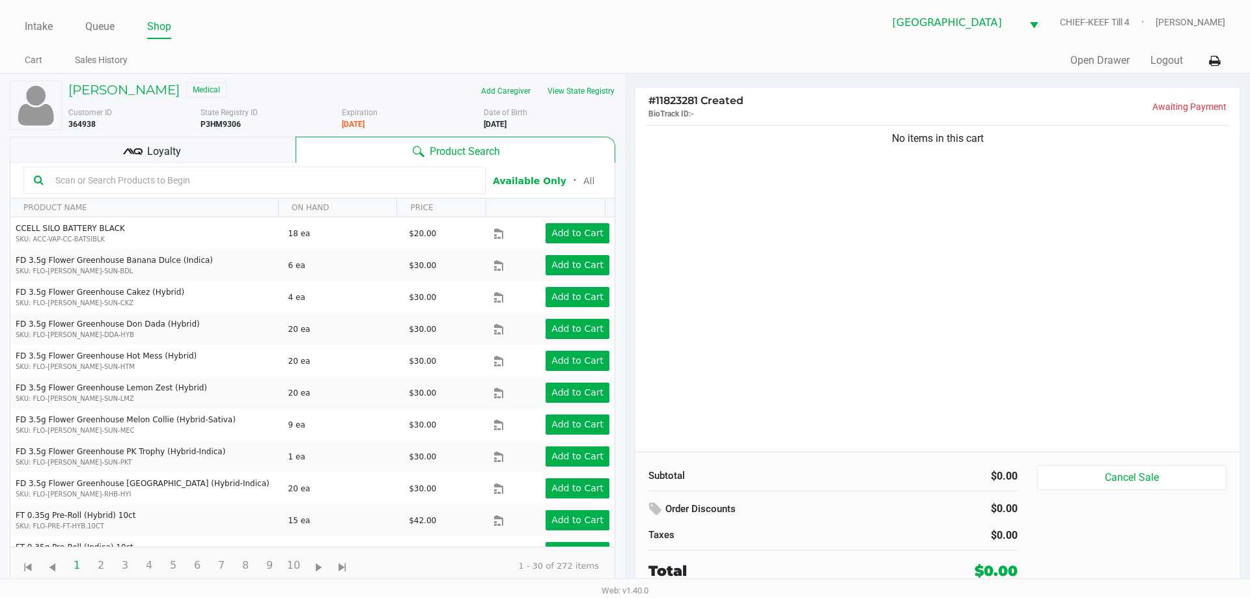
click at [25, 6] on div "Intake Queue Shop Lakeland WC CHIEF-KEEF Till 4 [PERSON_NAME] Cart Sales Histor…" at bounding box center [625, 37] width 1250 height 74
click at [34, 27] on link "Intake" at bounding box center [39, 27] width 28 height 18
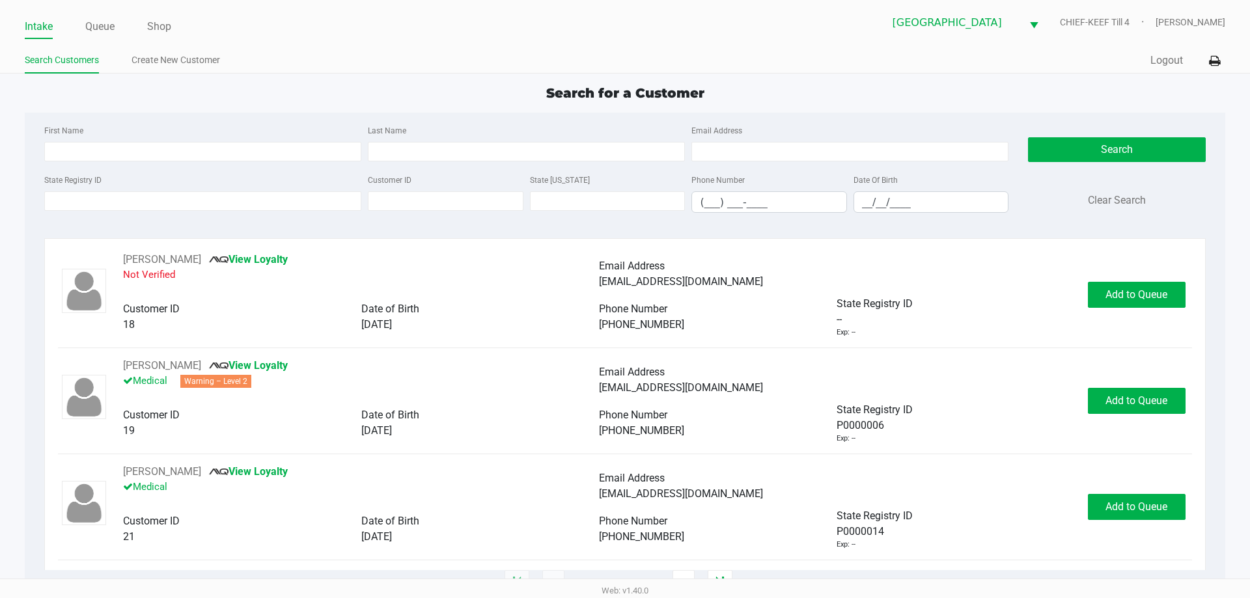
click at [880, 85] on div "Search for a Customer" at bounding box center [625, 93] width 1220 height 20
click at [1041, 87] on div "Search for a Customer" at bounding box center [625, 93] width 1220 height 20
click at [1029, 85] on div "Search for a Customer" at bounding box center [625, 93] width 1220 height 20
click at [352, 89] on div "Search for a Customer" at bounding box center [625, 93] width 1220 height 20
click at [407, 160] on input "Last Name" at bounding box center [526, 152] width 317 height 20
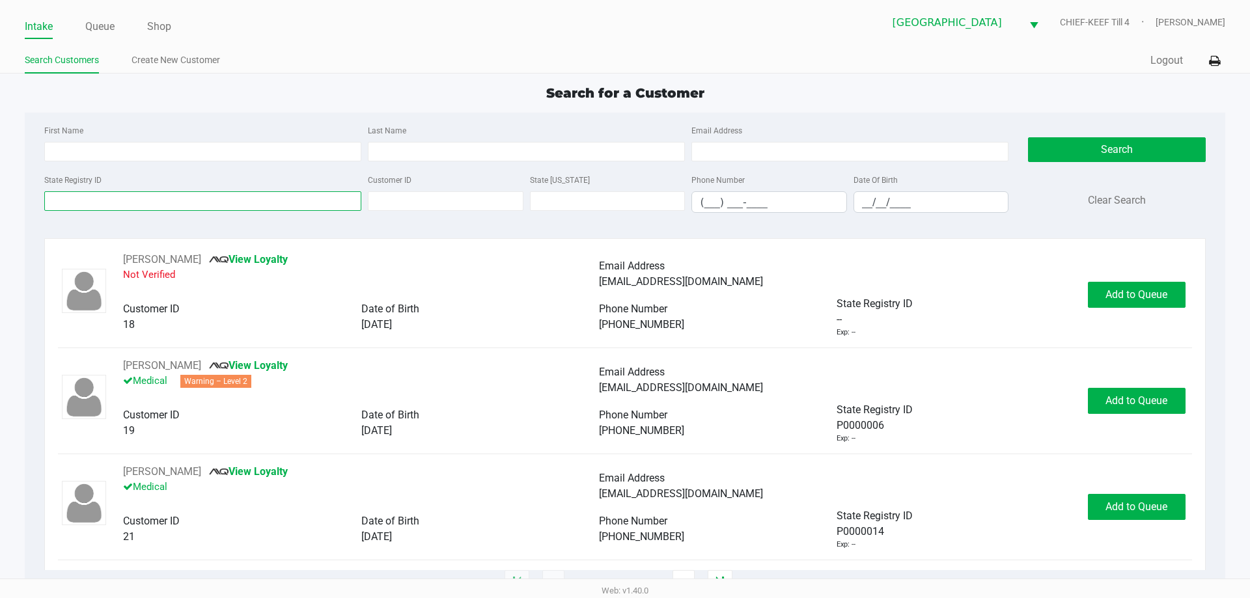
click at [271, 199] on input "State Registry ID" at bounding box center [202, 201] width 317 height 20
click at [474, 158] on input "Last Name" at bounding box center [526, 152] width 317 height 20
click at [298, 203] on input "State Registry ID" at bounding box center [202, 201] width 317 height 20
click at [281, 208] on input "State Registry ID" at bounding box center [202, 201] width 317 height 20
click at [267, 210] on input "State Registry ID" at bounding box center [202, 201] width 317 height 20
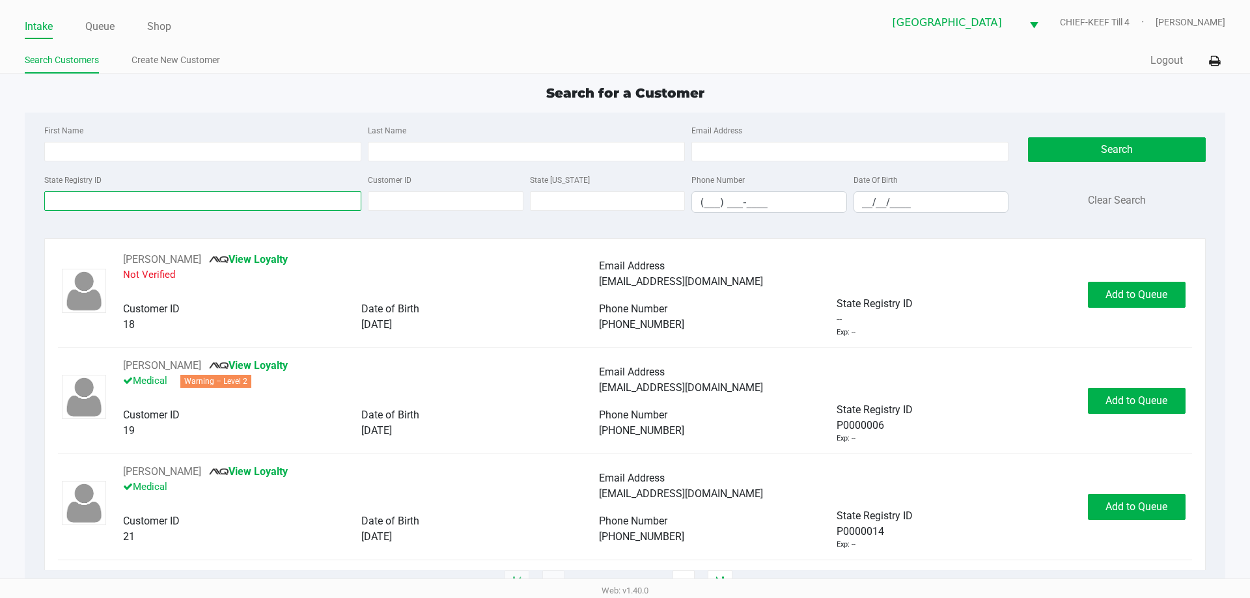
click at [267, 210] on input "State Registry ID" at bounding box center [202, 201] width 317 height 20
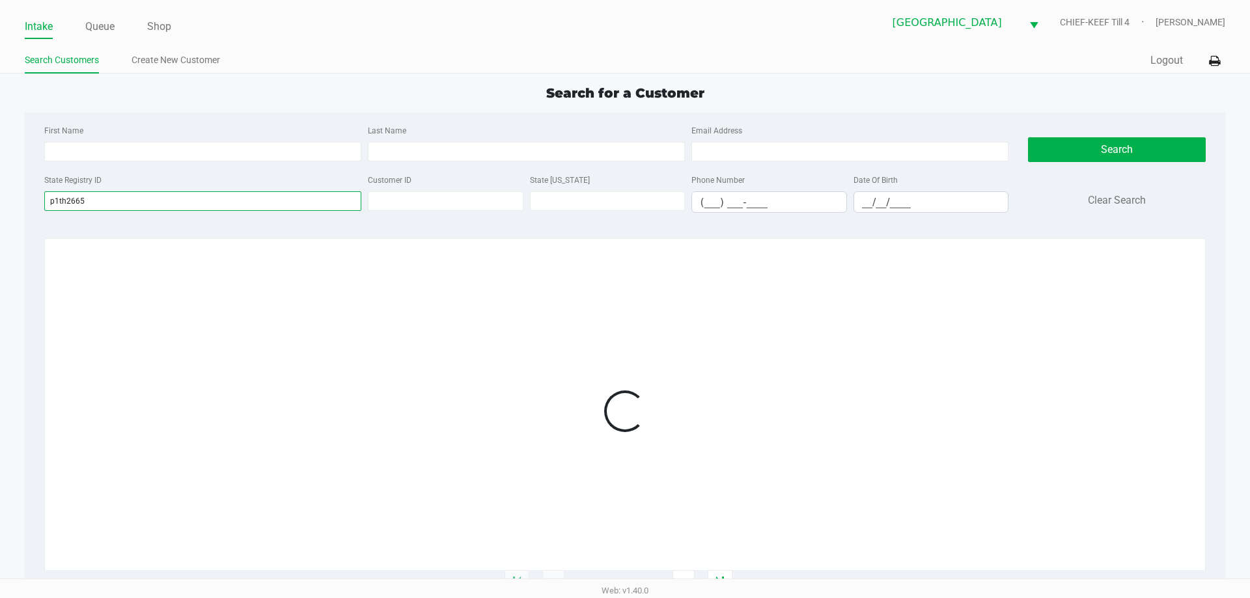
type input "p1th2665"
click at [443, 288] on div at bounding box center [625, 411] width 1134 height 318
click at [490, 337] on div at bounding box center [625, 411] width 1134 height 318
drag, startPoint x: 149, startPoint y: 200, endPoint x: 12, endPoint y: 165, distance: 141.2
click at [0, 171] on app-all-customers "Search for a Customer First Name Last Name Email Address State Registry ID p1th…" at bounding box center [620, 416] width 1240 height 667
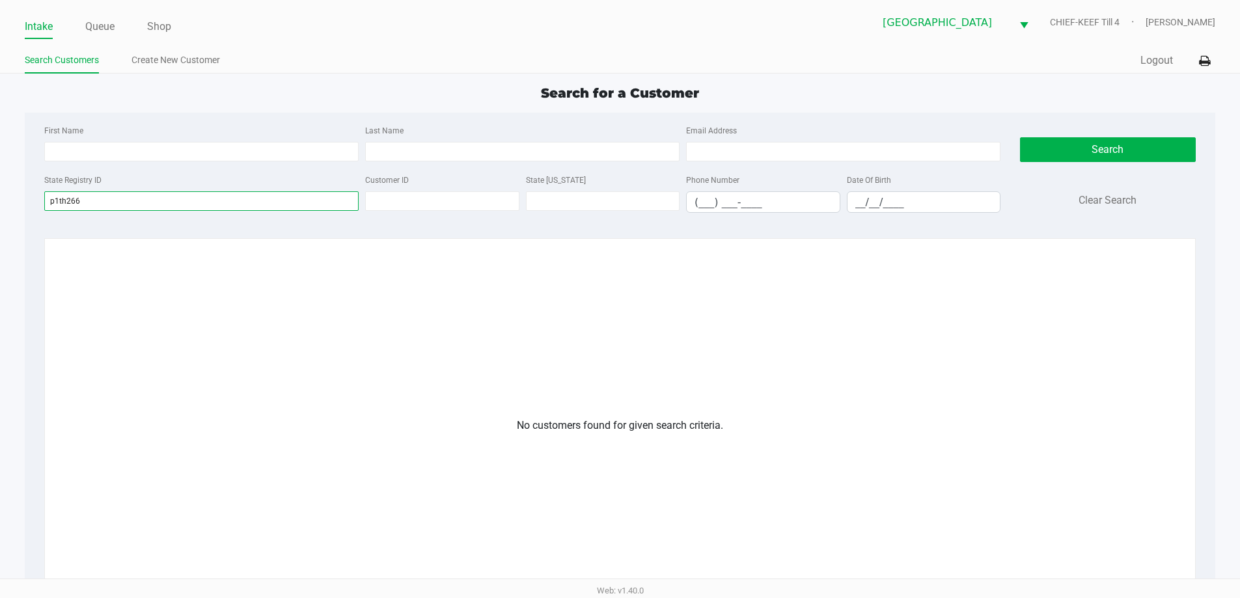
type input "p1th2665"
click at [335, 387] on div at bounding box center [620, 411] width 1125 height 318
click at [204, 53] on link "Create New Customer" at bounding box center [176, 60] width 89 height 16
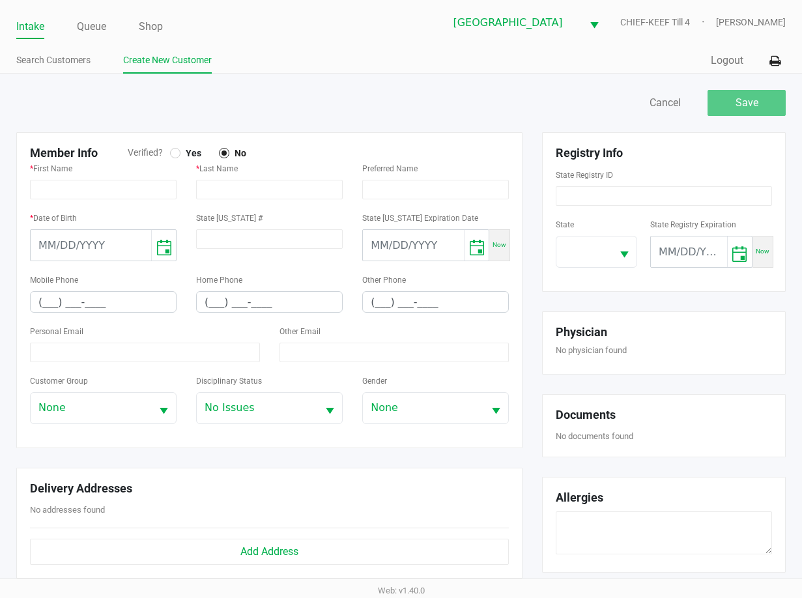
click at [172, 155] on div at bounding box center [175, 153] width 10 height 10
click at [594, 257] on span at bounding box center [584, 252] width 40 height 16
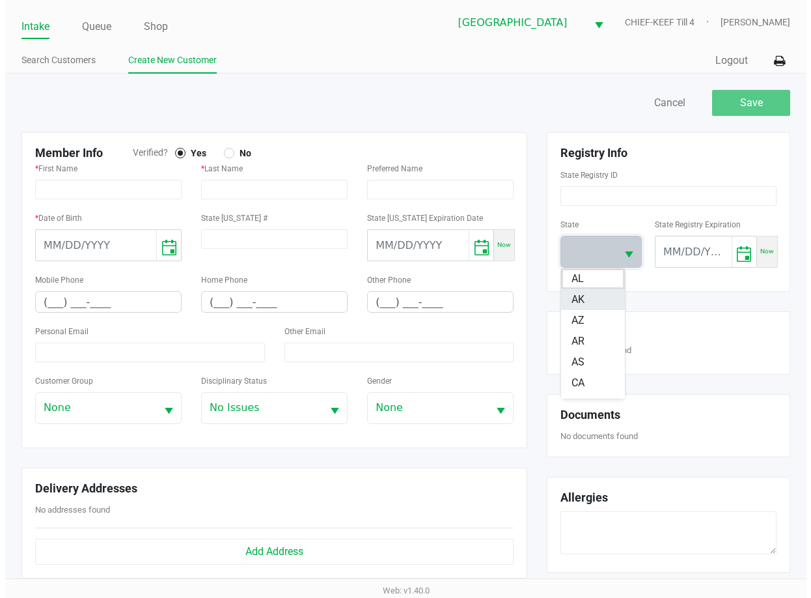
scroll to position [195, 0]
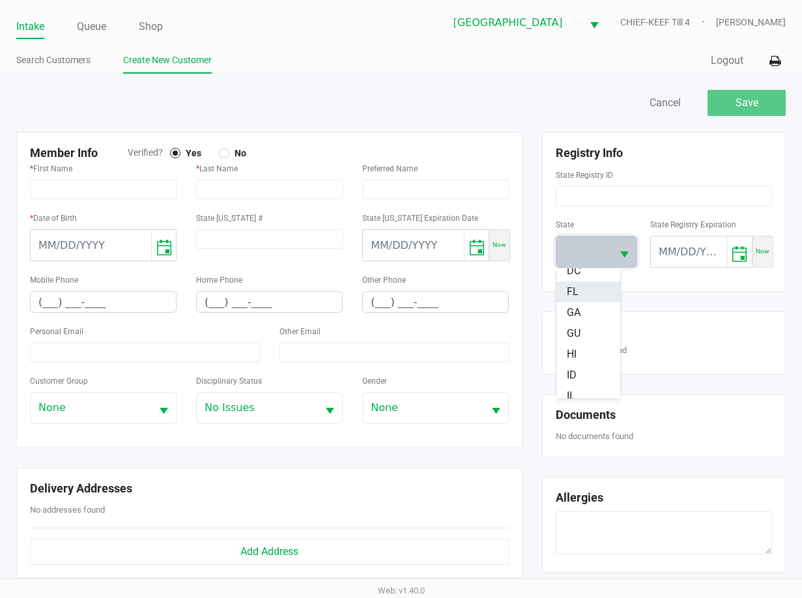
click at [591, 293] on li "FL" at bounding box center [588, 291] width 64 height 21
click at [691, 263] on input "month/day/year" at bounding box center [688, 251] width 76 height 31
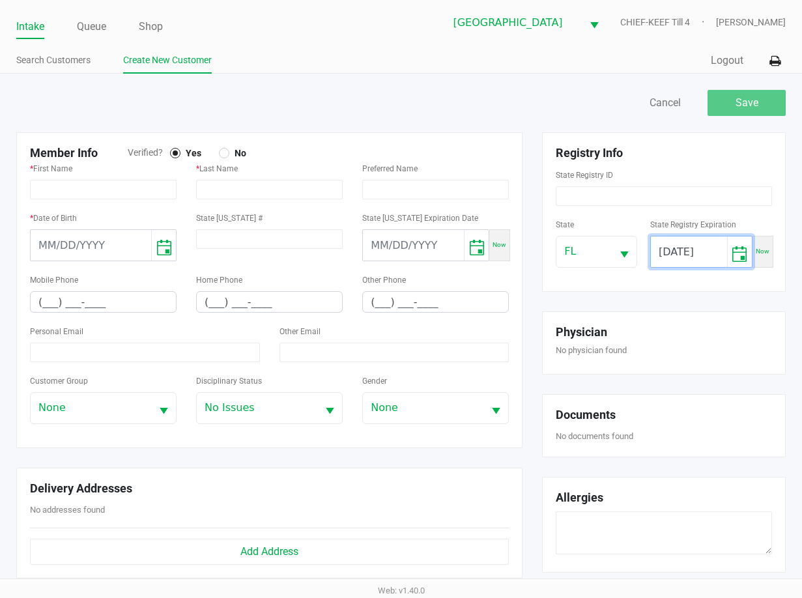
type input "[DATE]"
type input "P1TH2665"
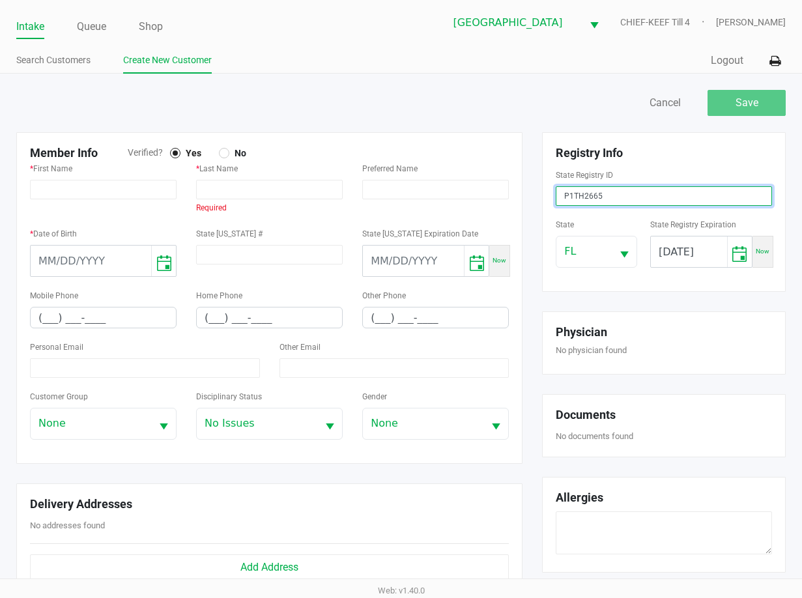
type input "P1TH2665"
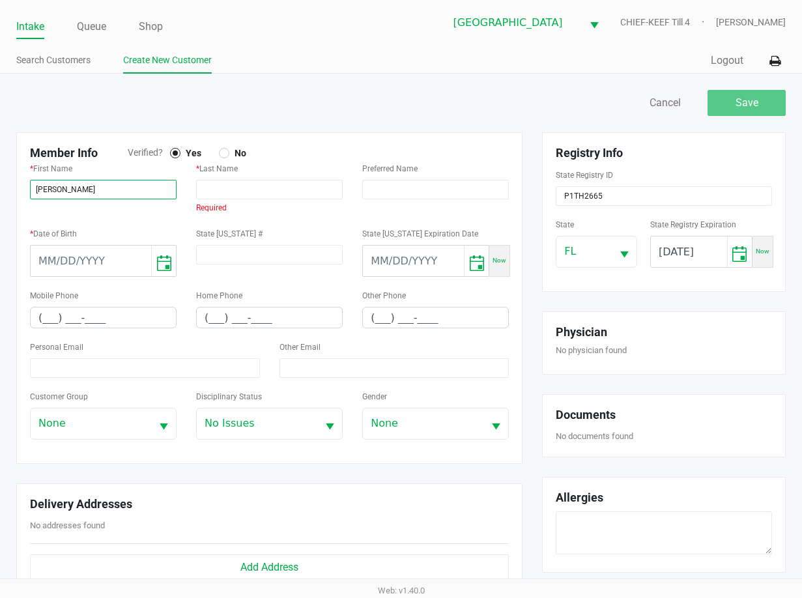
type input "[PERSON_NAME]"
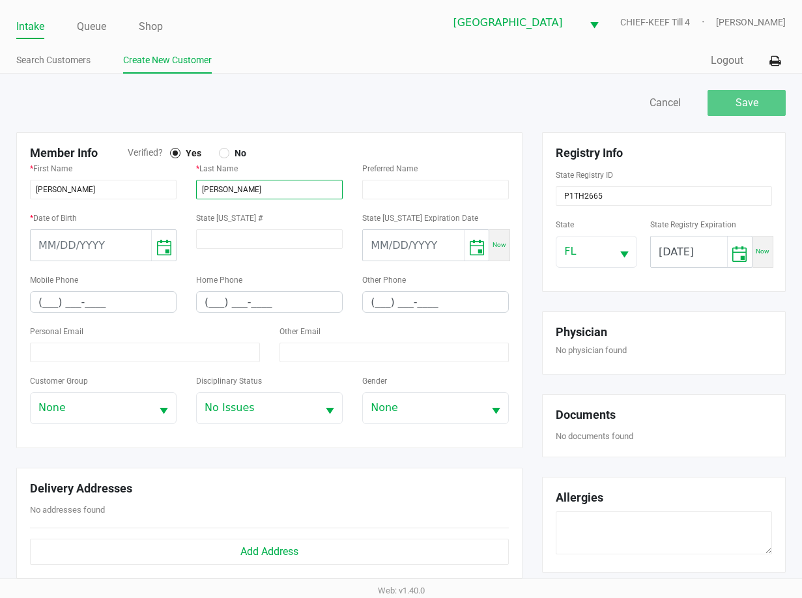
type input "[PERSON_NAME]"
click at [122, 244] on input "month/day/year" at bounding box center [91, 245] width 120 height 31
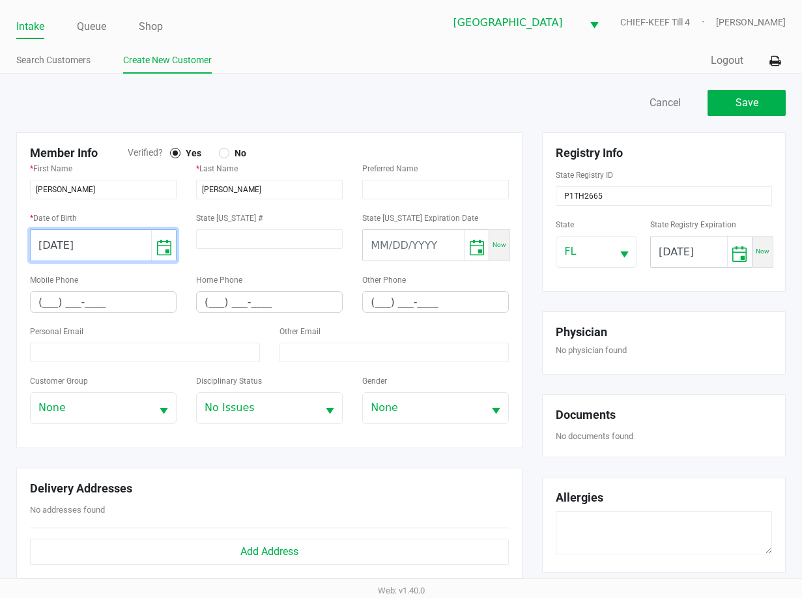
type input "[DATE]"
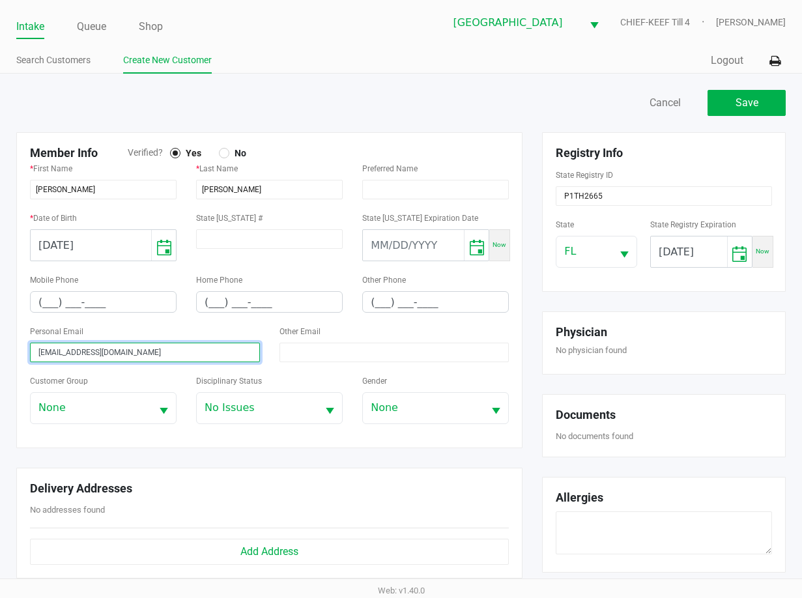
type input "[EMAIL_ADDRESS][DOMAIN_NAME]"
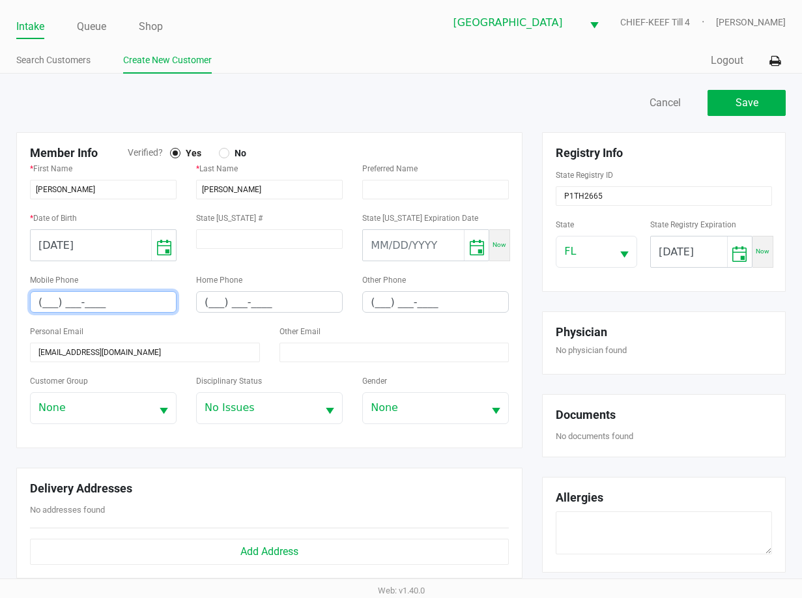
click at [44, 305] on input "(___) ___-____" at bounding box center [103, 302] width 145 height 20
type input "[PHONE_NUMBER]"
drag, startPoint x: 592, startPoint y: 303, endPoint x: 585, endPoint y: 292, distance: 13.7
click at [594, 301] on div "Registry Info State Registry ID P1TH2665 State [US_STATE] State Registry Expira…" at bounding box center [663, 362] width 263 height 460
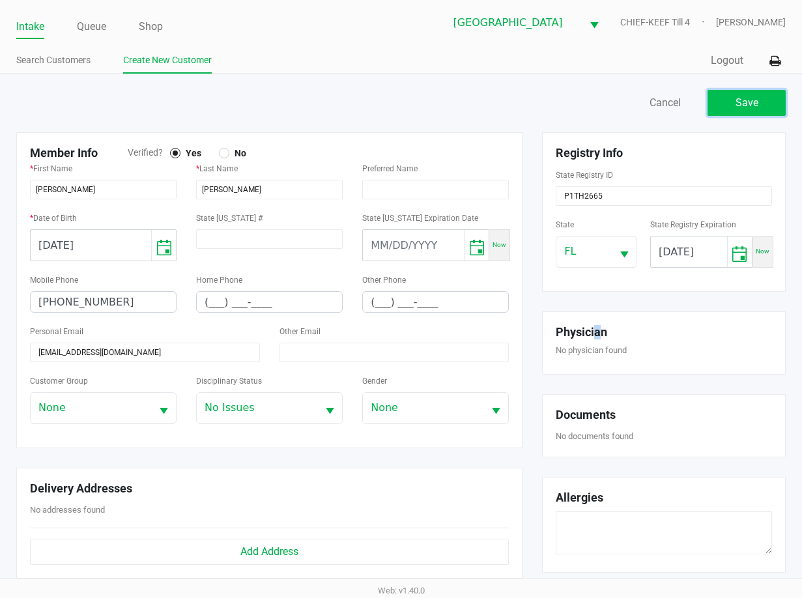
click at [733, 106] on button "Save" at bounding box center [746, 103] width 78 height 26
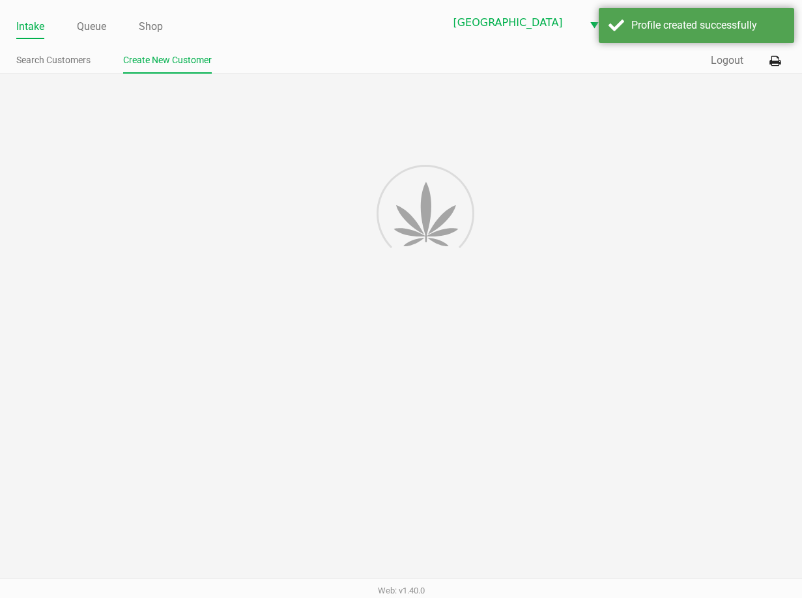
type input "---"
type input "( __) ___-____"
type input "---"
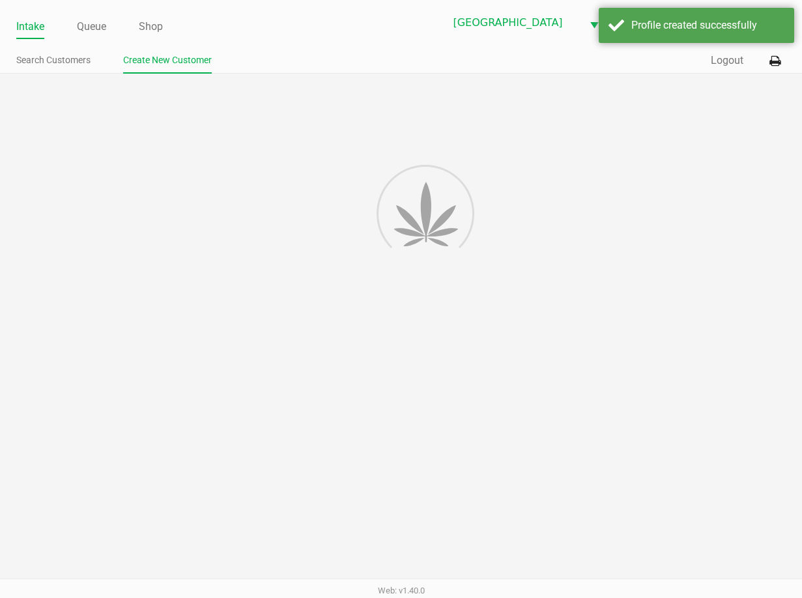
type input "P1TH2665"
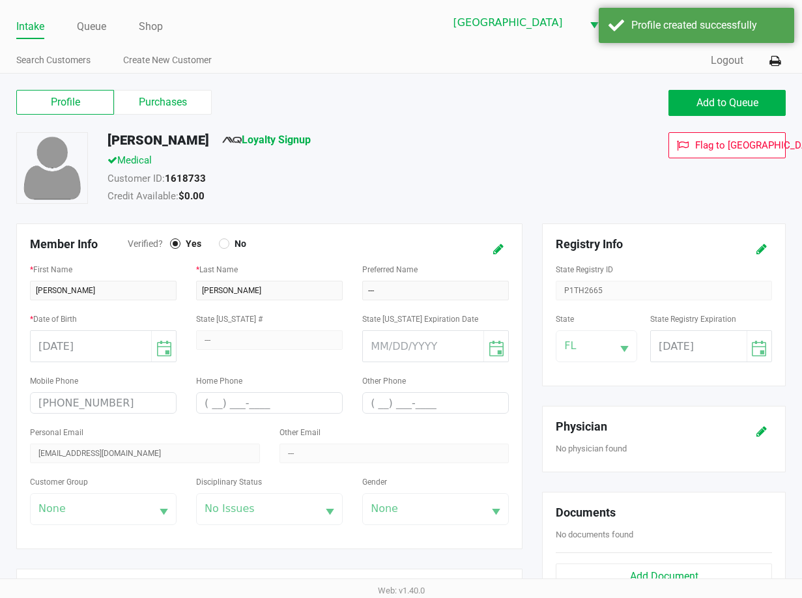
click at [316, 199] on div "Credit Available: $0.00" at bounding box center [330, 198] width 465 height 18
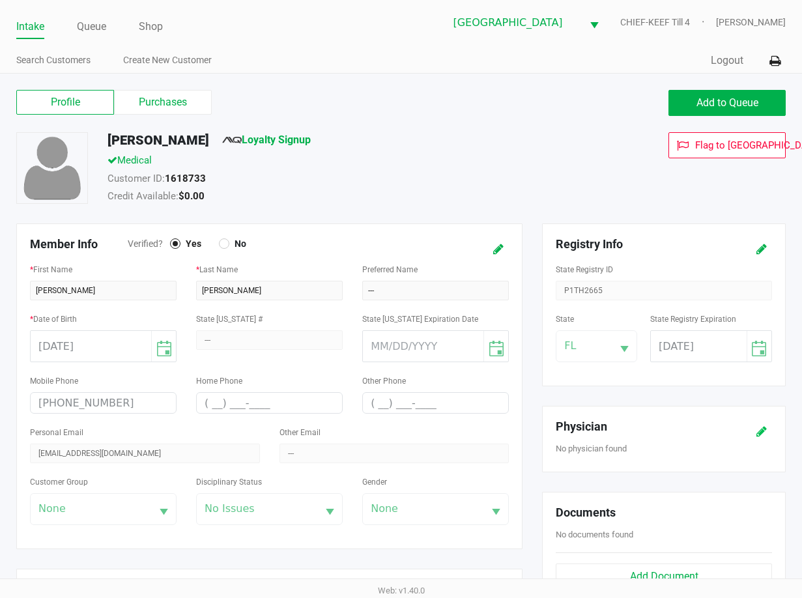
click at [761, 432] on icon at bounding box center [761, 431] width 10 height 9
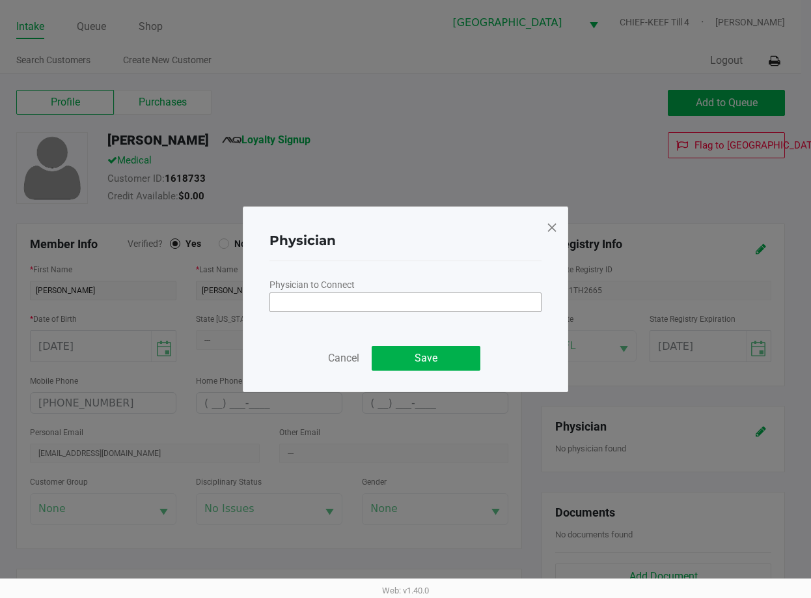
click at [426, 303] on input "NO DATA FOUND" at bounding box center [405, 302] width 271 height 18
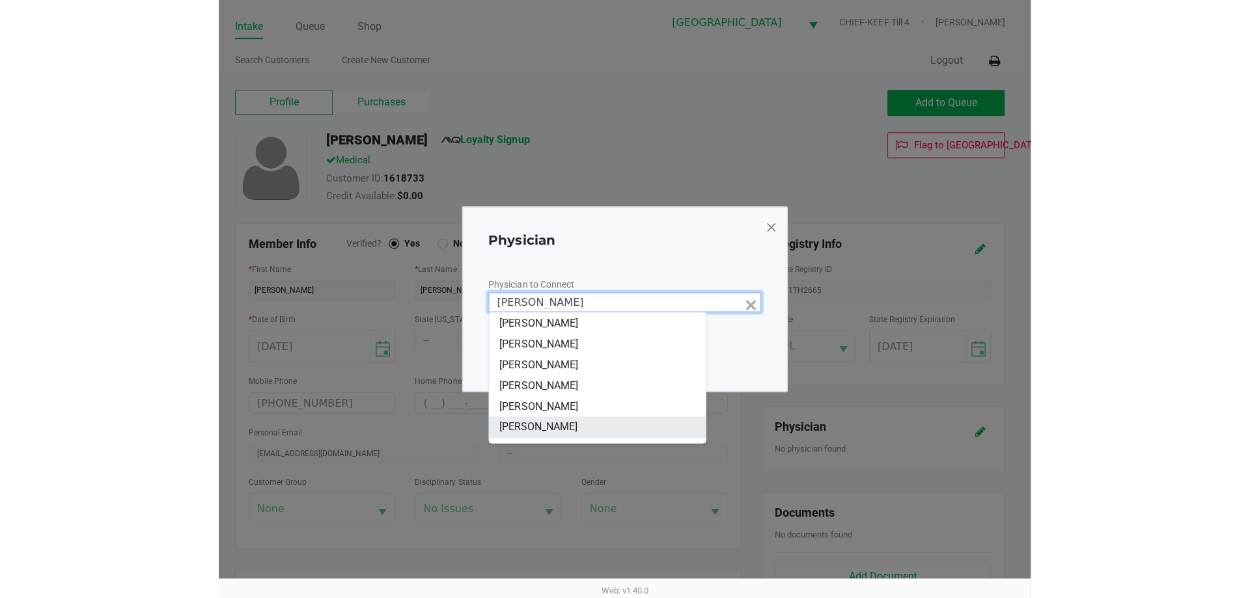
scroll to position [65, 0]
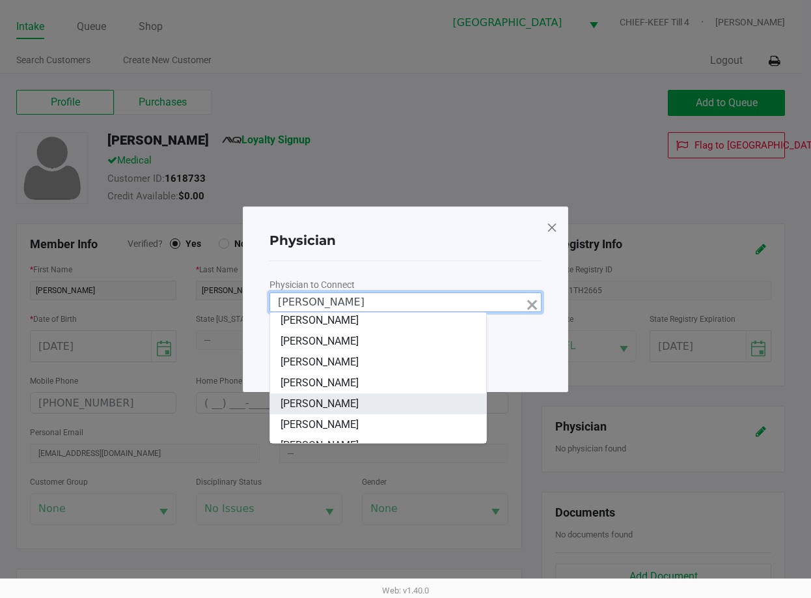
click at [359, 402] on span "[PERSON_NAME]" at bounding box center [320, 404] width 78 height 16
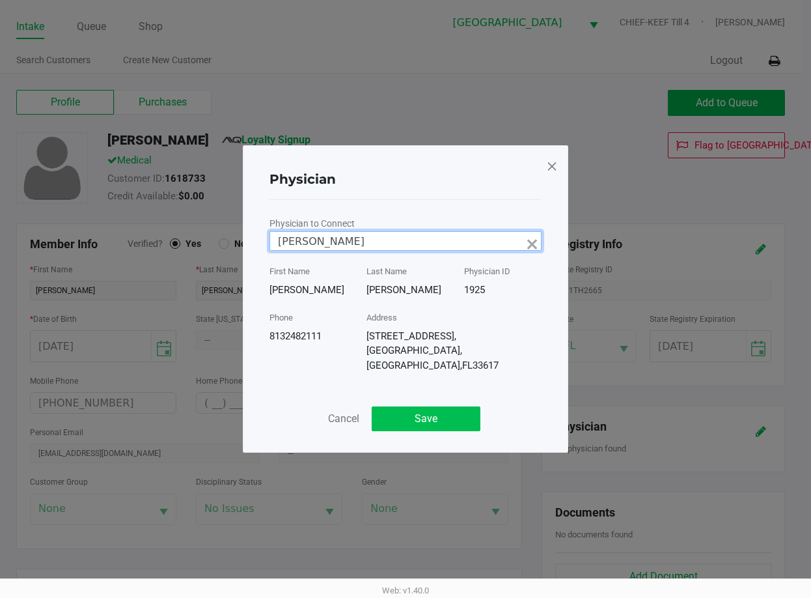
type input "[PERSON_NAME]"
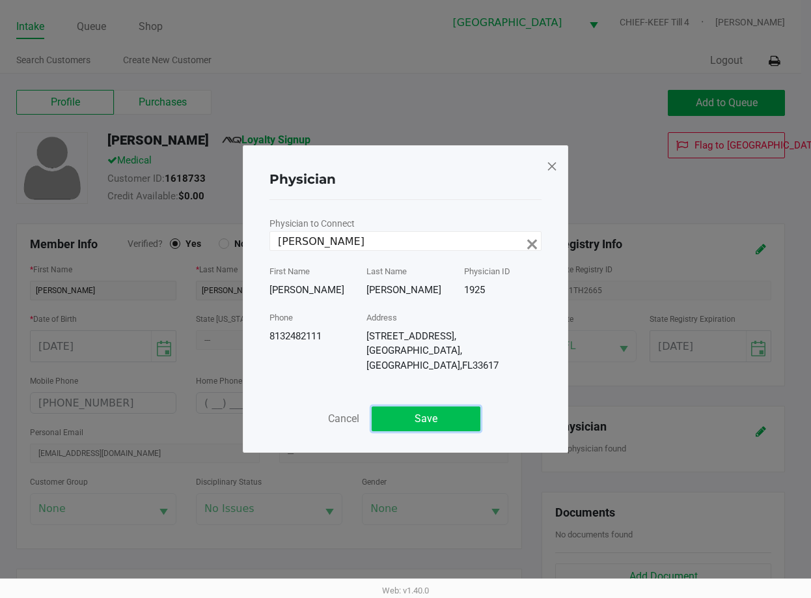
click at [424, 418] on button "Save" at bounding box center [426, 418] width 109 height 25
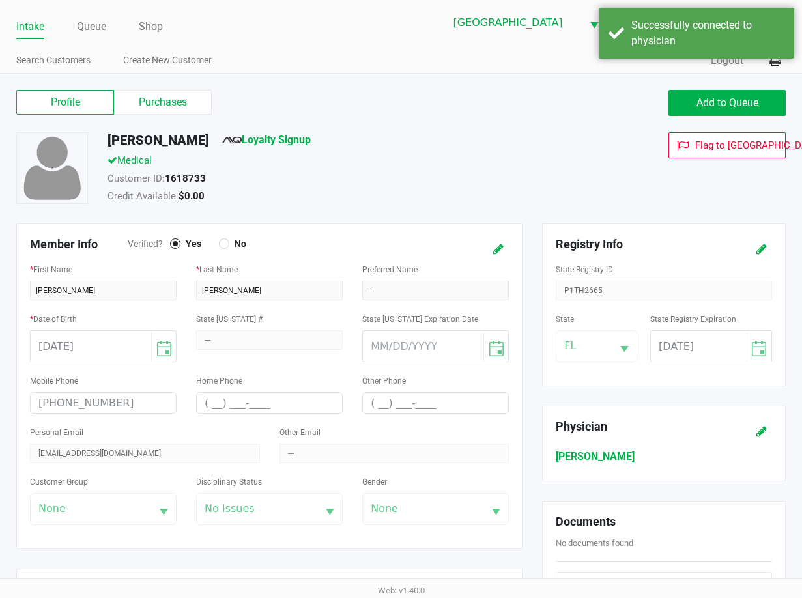
click at [299, 150] on span "Loyalty Signup" at bounding box center [266, 142] width 89 height 21
click at [291, 139] on link "Loyalty Signup" at bounding box center [266, 139] width 89 height 12
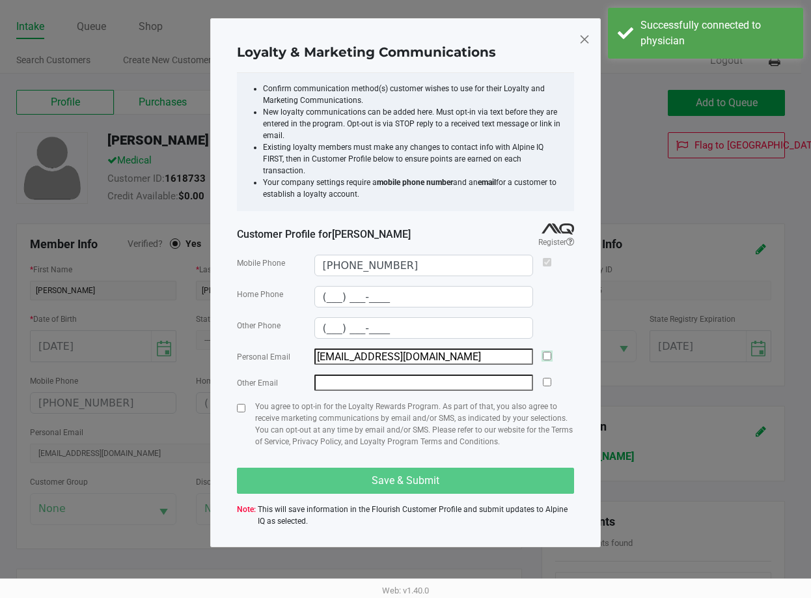
click at [551, 352] on input "checkbox" at bounding box center [547, 356] width 8 height 8
checkbox input "true"
click at [238, 404] on input "checkbox" at bounding box center [241, 408] width 8 height 8
checkbox input "true"
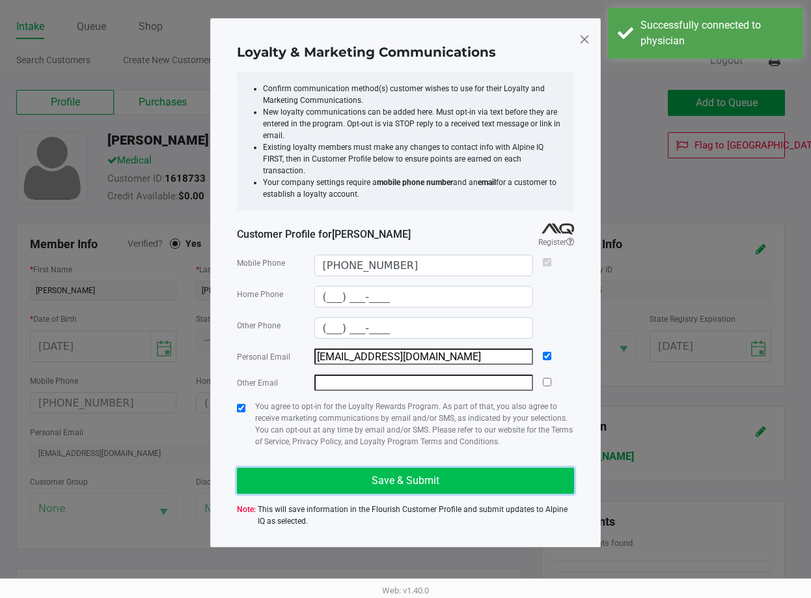
click at [275, 484] on button "Save & Submit" at bounding box center [405, 481] width 337 height 26
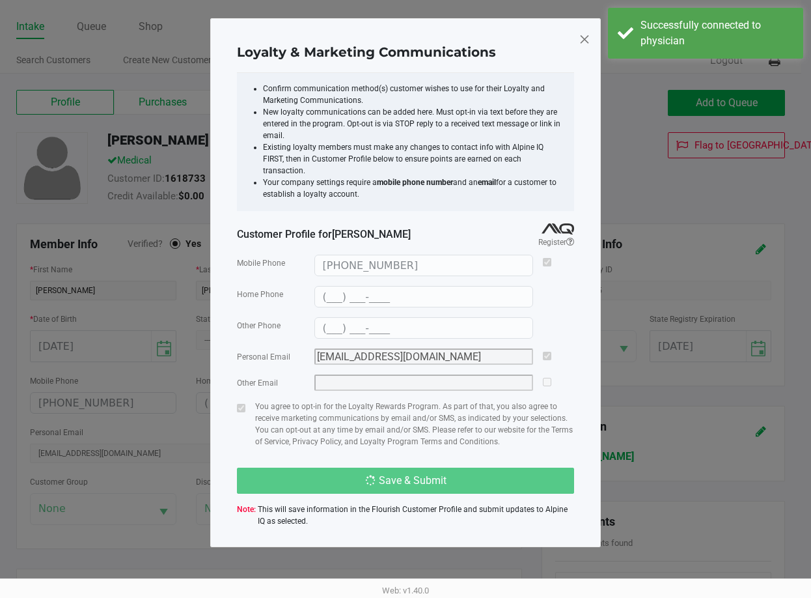
type input "(___) ___-____"
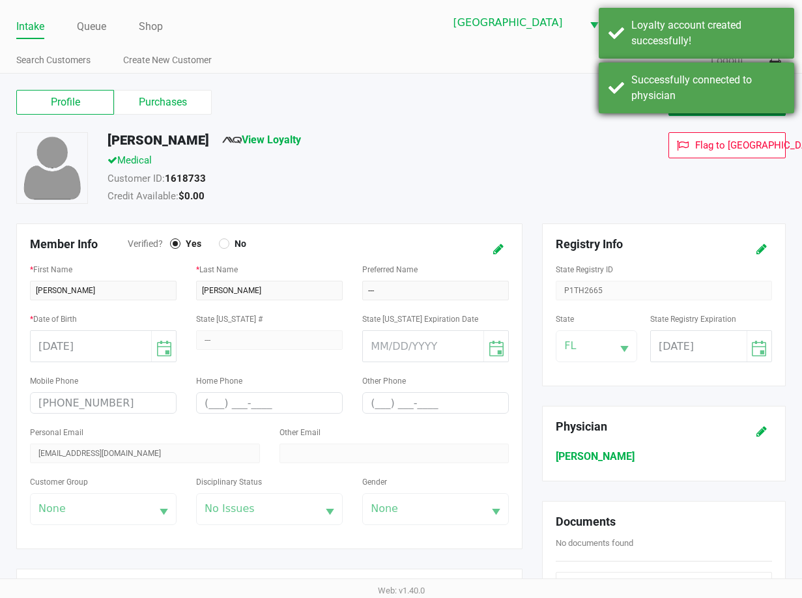
click at [710, 105] on div "Successfully connected to physician" at bounding box center [695, 88] width 195 height 51
click at [714, 107] on span "Add to Queue" at bounding box center [727, 102] width 62 height 12
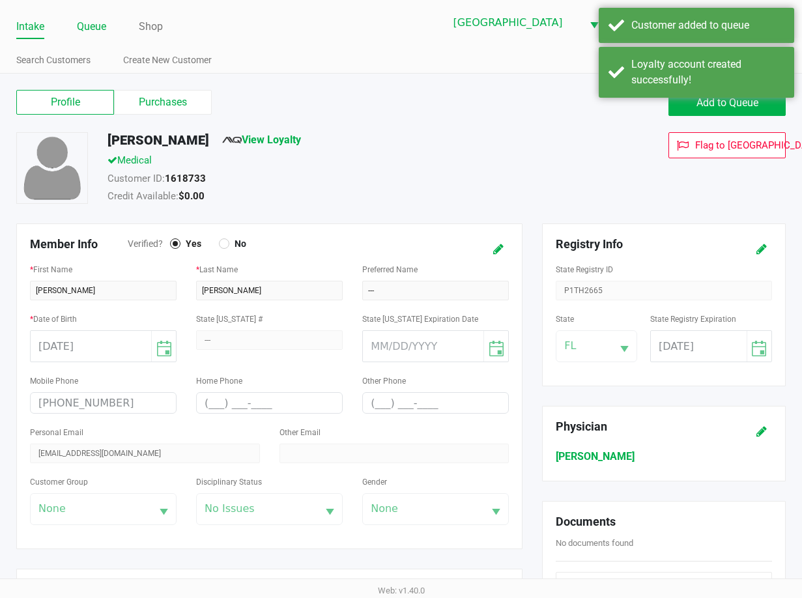
click at [91, 31] on link "Queue" at bounding box center [91, 27] width 29 height 18
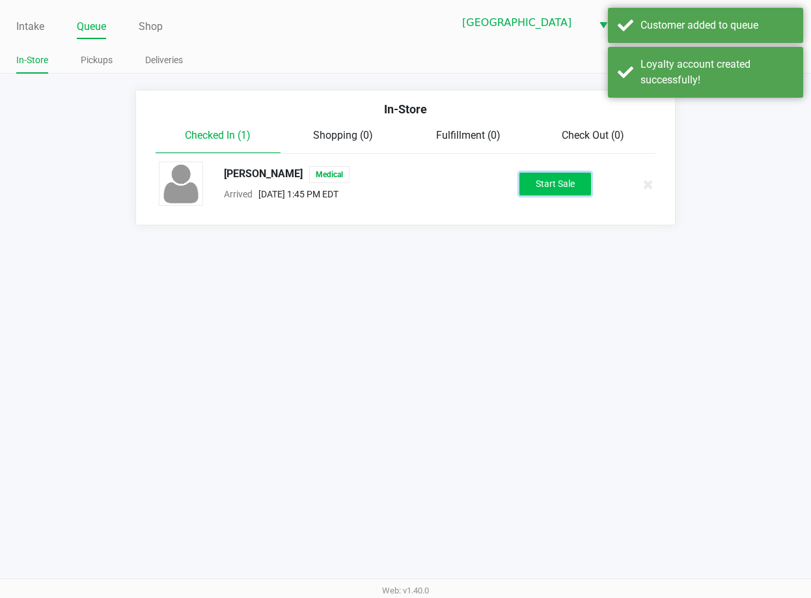
click at [578, 186] on button "Start Sale" at bounding box center [556, 184] width 72 height 23
click at [518, 417] on div "Intake Queue Shop Lakeland WC CHIEF-KEEF Till 4 [PERSON_NAME] In-Store Pickups …" at bounding box center [405, 299] width 811 height 598
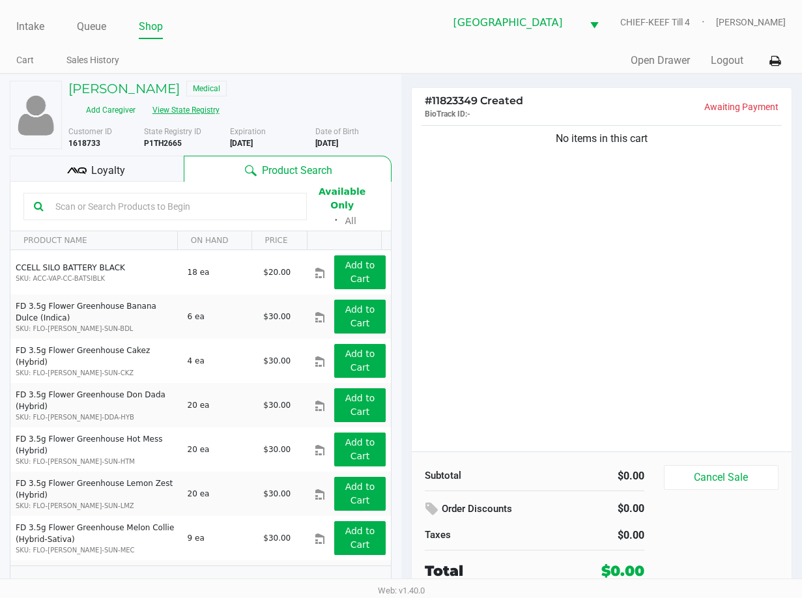
click at [187, 102] on button "View State Registry" at bounding box center [182, 110] width 76 height 21
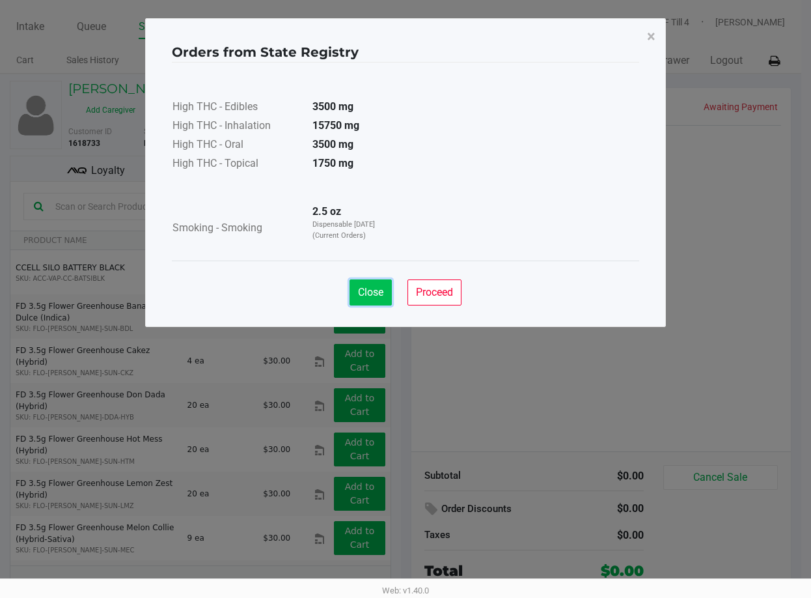
click at [352, 292] on button "Close" at bounding box center [371, 292] width 42 height 26
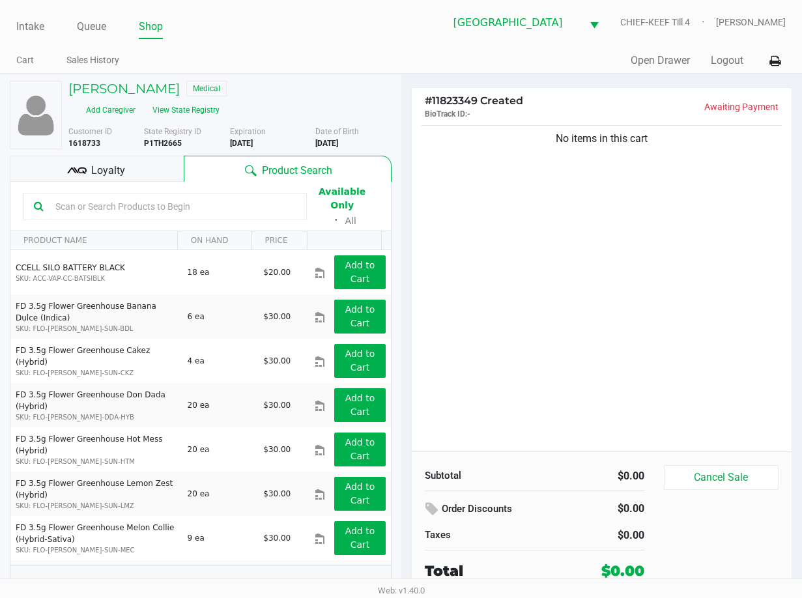
click at [522, 279] on div "No items in this cart" at bounding box center [602, 286] width 380 height 329
click at [466, 419] on div "No items in this cart" at bounding box center [602, 286] width 380 height 329
click at [39, 33] on link "Intake" at bounding box center [30, 27] width 28 height 18
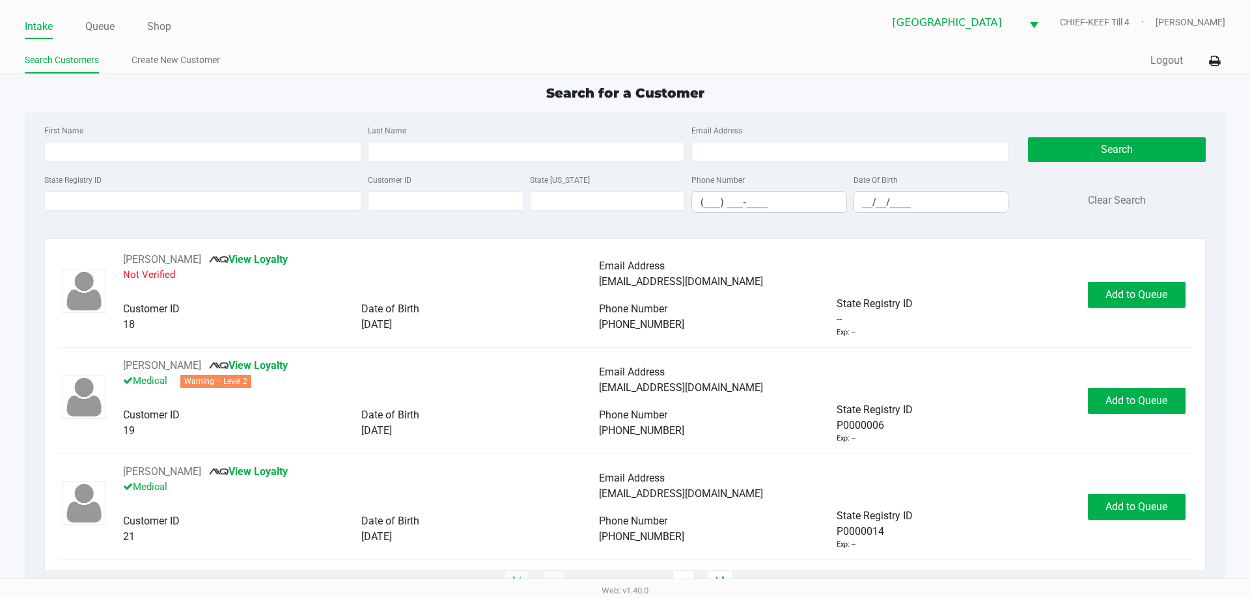
click at [272, 201] on input "State Registry ID" at bounding box center [202, 201] width 317 height 20
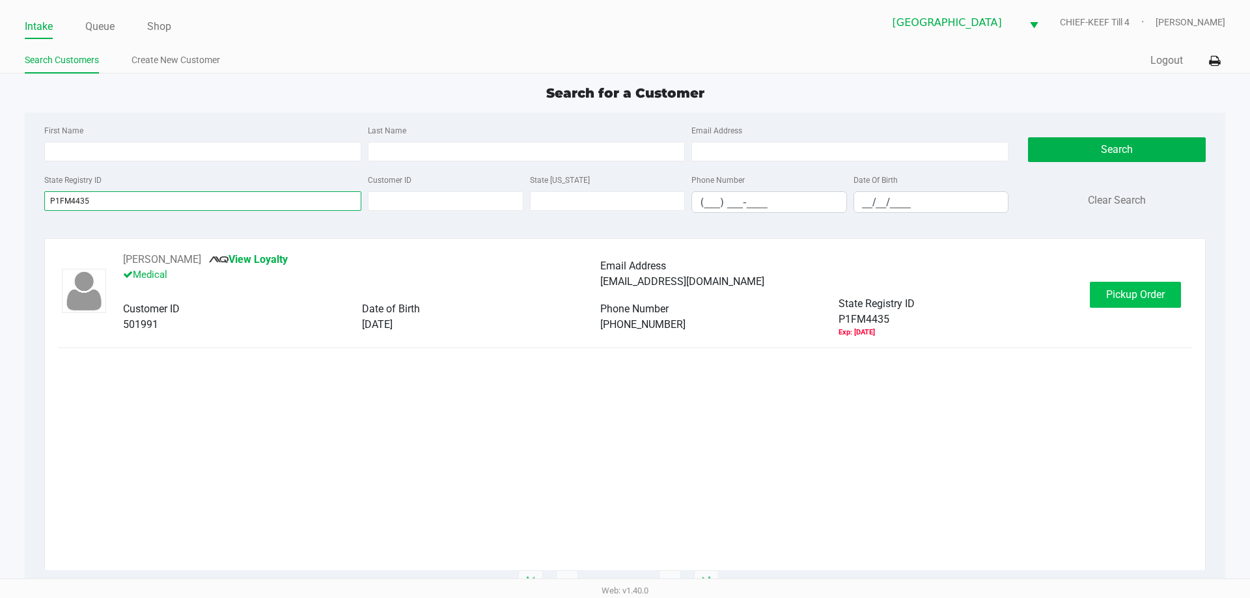
type input "P1FM4435"
click at [1138, 298] on span "Pickup Order" at bounding box center [1135, 294] width 59 height 12
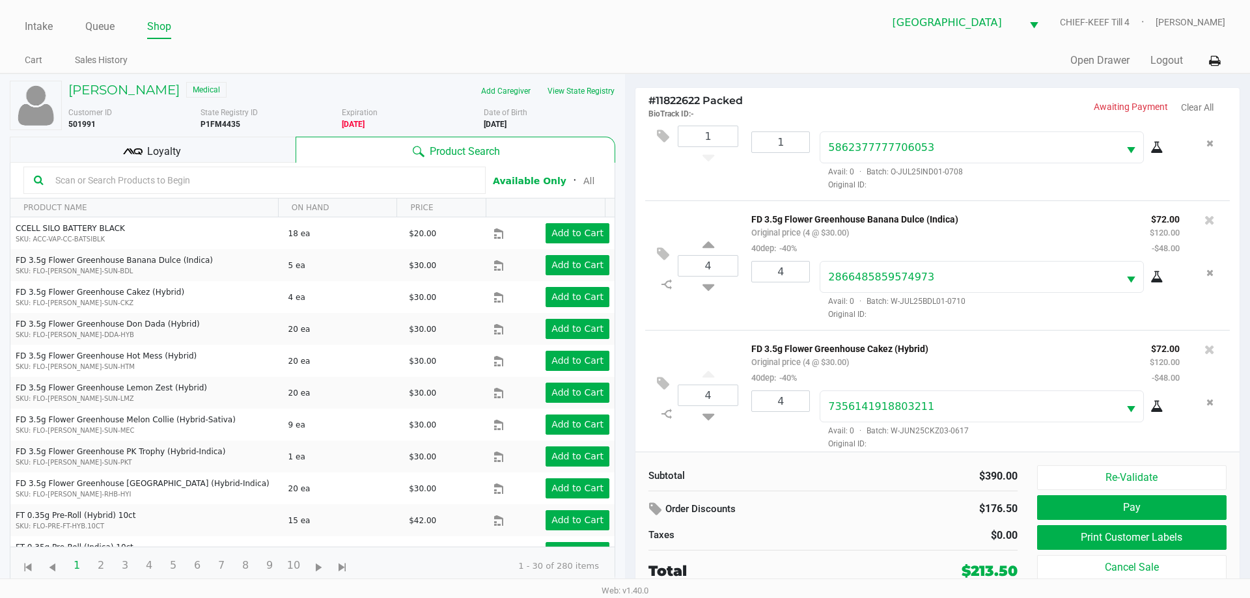
scroll to position [191, 0]
